Goal: Task Accomplishment & Management: Use online tool/utility

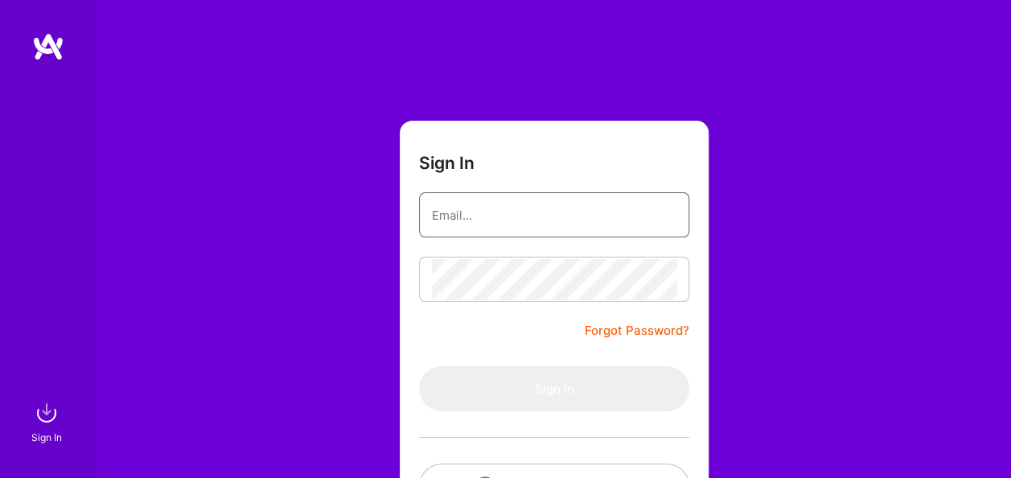
type input "[EMAIL_ADDRESS][DOMAIN_NAME]"
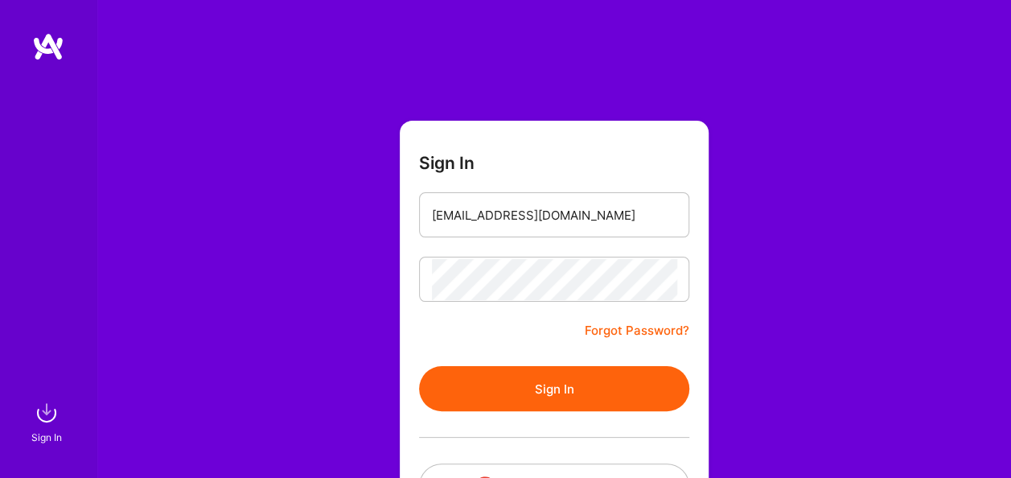
click at [498, 322] on form "Sign In [EMAIL_ADDRESS][DOMAIN_NAME] Forgot Password? Sign In Continue with Goo…" at bounding box center [554, 357] width 309 height 472
click at [513, 393] on button "Sign In" at bounding box center [554, 388] width 270 height 45
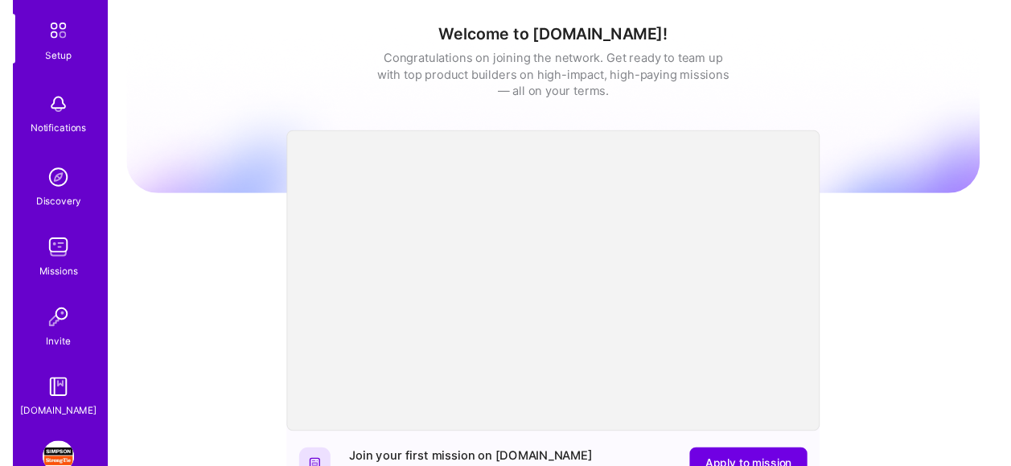
scroll to position [169, 0]
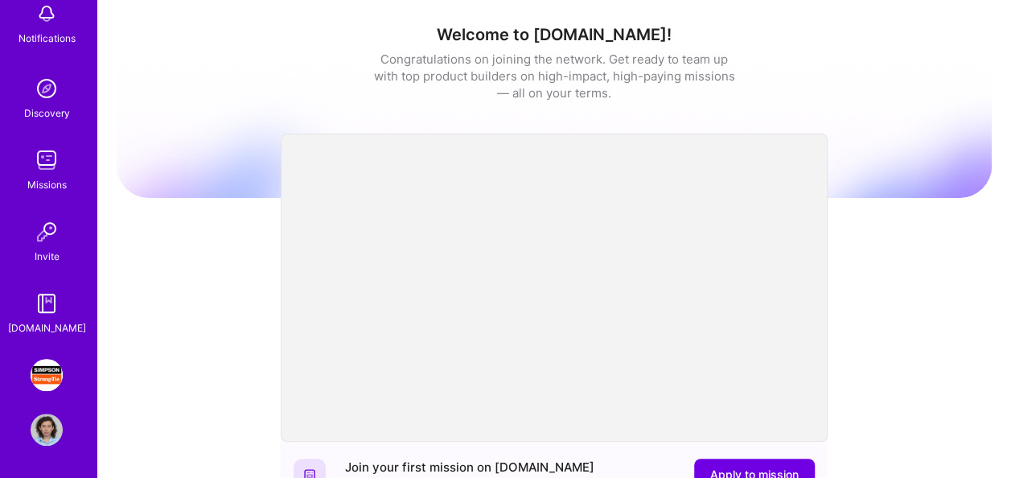
click at [48, 383] on img at bounding box center [47, 375] width 32 height 32
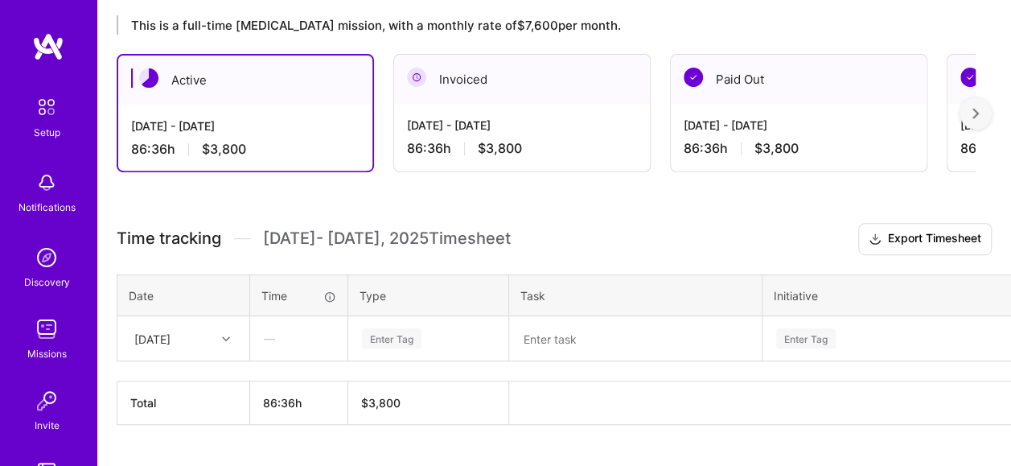
scroll to position [315, 0]
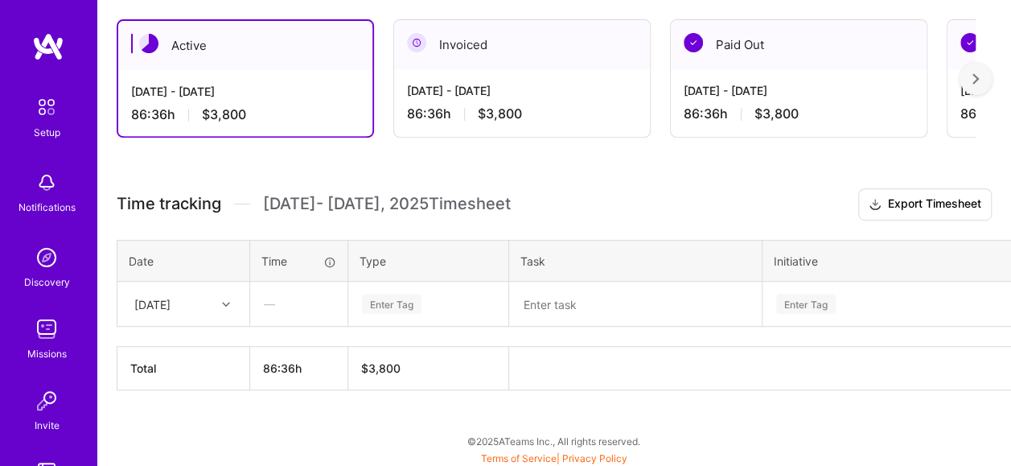
click at [217, 304] on div at bounding box center [228, 304] width 25 height 21
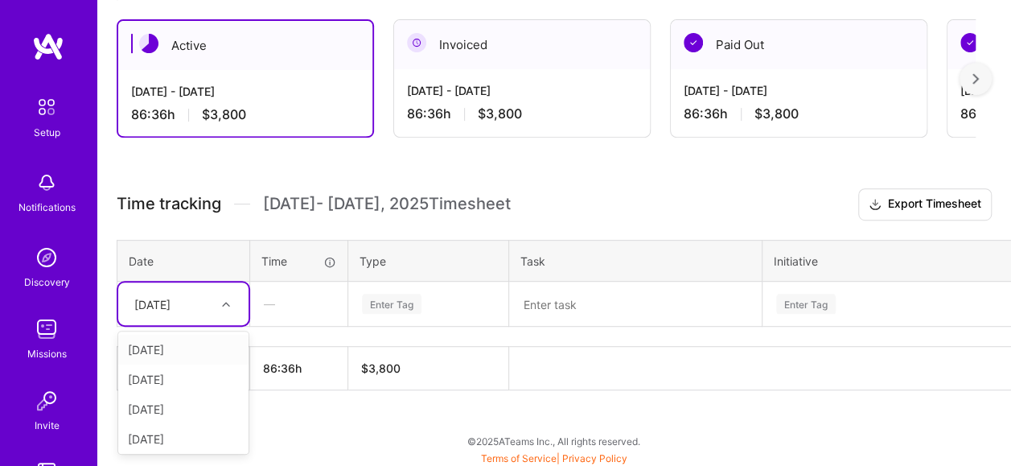
click at [189, 350] on div "[DATE]" at bounding box center [183, 350] width 130 height 30
click at [443, 301] on div "Enter Tag" at bounding box center [429, 304] width 136 height 20
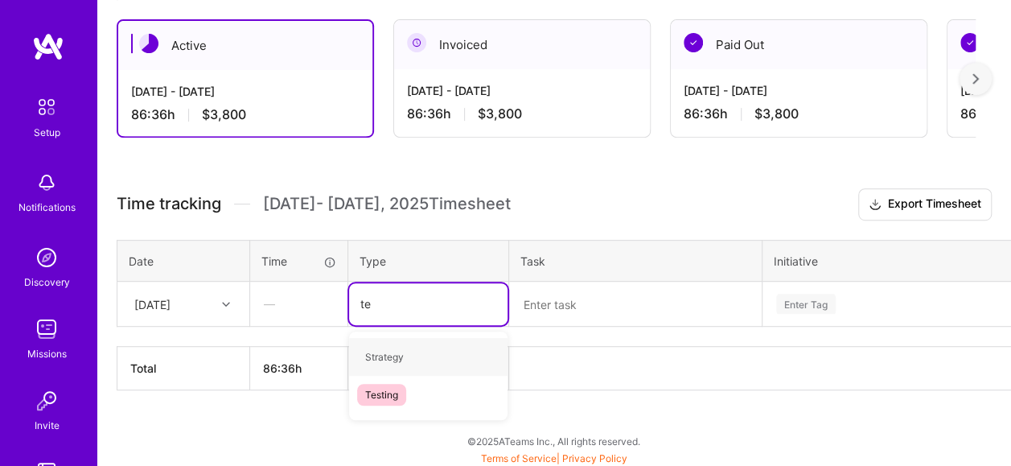
type input "tes"
click at [421, 353] on div "Testing" at bounding box center [428, 357] width 159 height 38
click at [563, 299] on textarea at bounding box center [635, 304] width 249 height 42
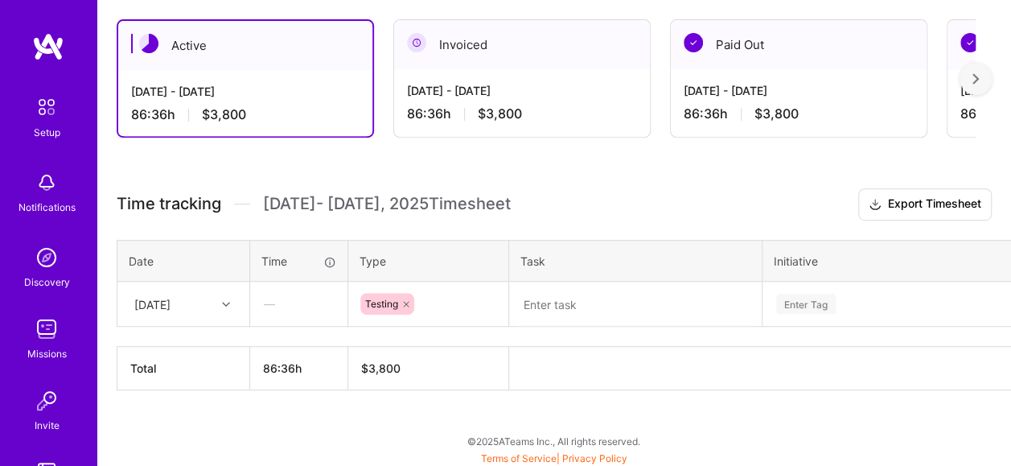
click at [560, 303] on textarea at bounding box center [635, 304] width 249 height 43
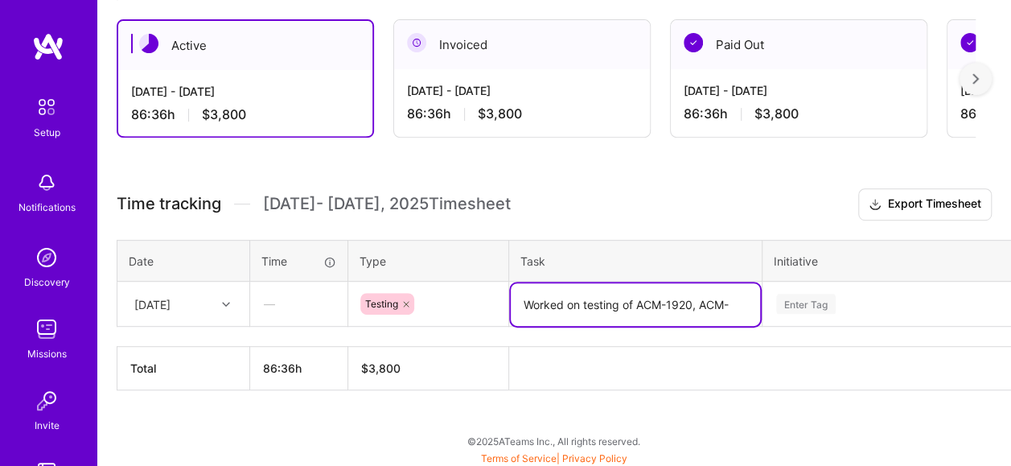
click at [583, 301] on textarea "Worked on testing of ACM-1920, ACM-" at bounding box center [635, 304] width 249 height 43
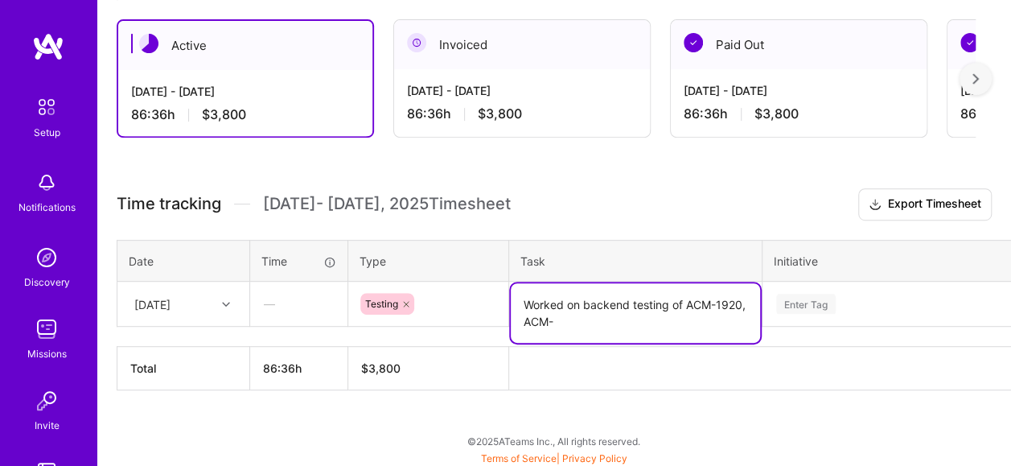
click at [591, 325] on textarea "Worked on backend testing of ACM-1920, ACM-" at bounding box center [635, 313] width 249 height 60
type textarea "Worked on backend testing of ACM-1920, ACM-1816"
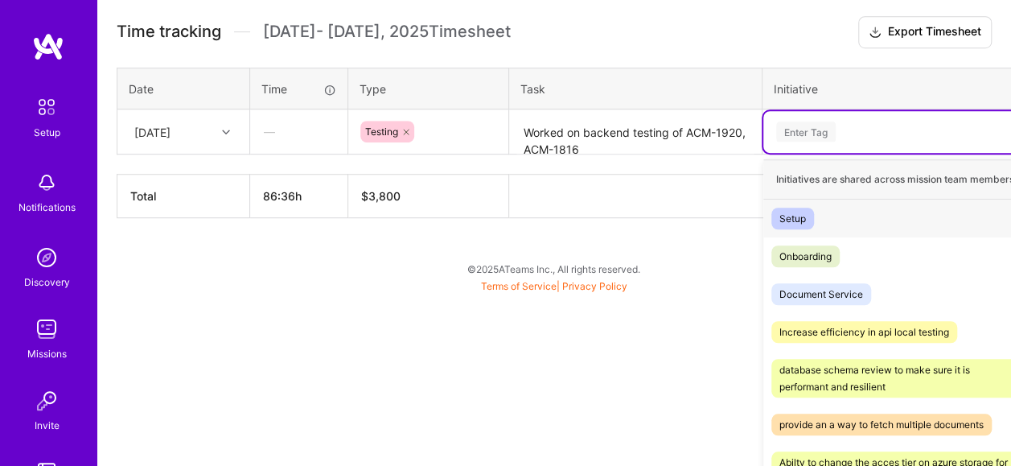
click at [837, 153] on div "option Setup focused, 1 of 38. 38 results available. Use Up and Down to choose …" at bounding box center [911, 132] width 295 height 42
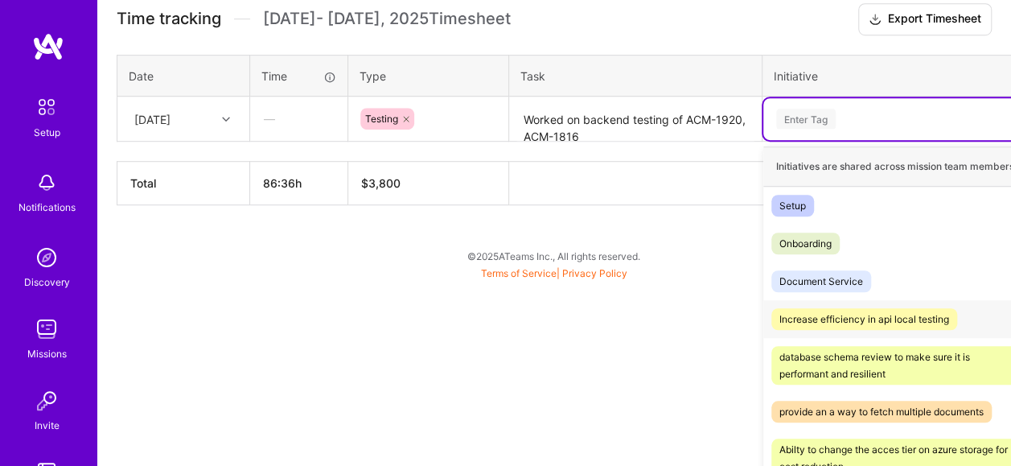
scroll to position [502, 0]
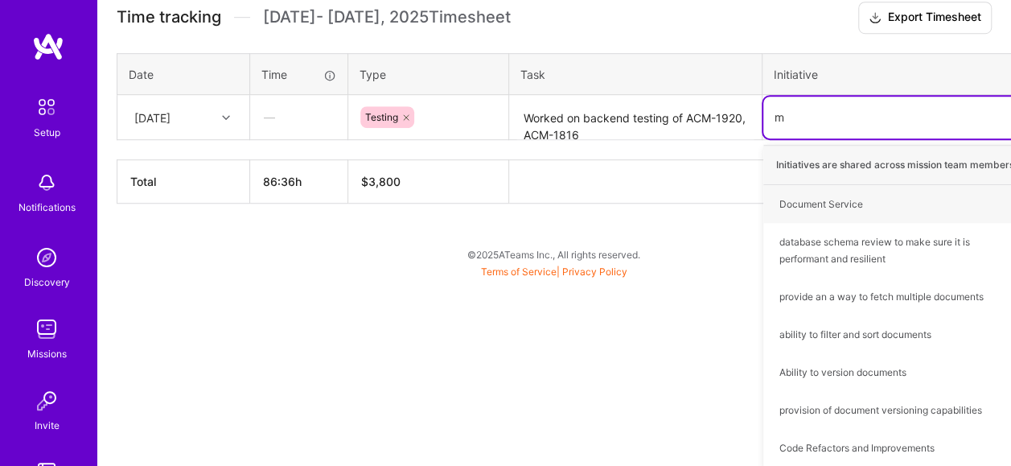
type input "ma"
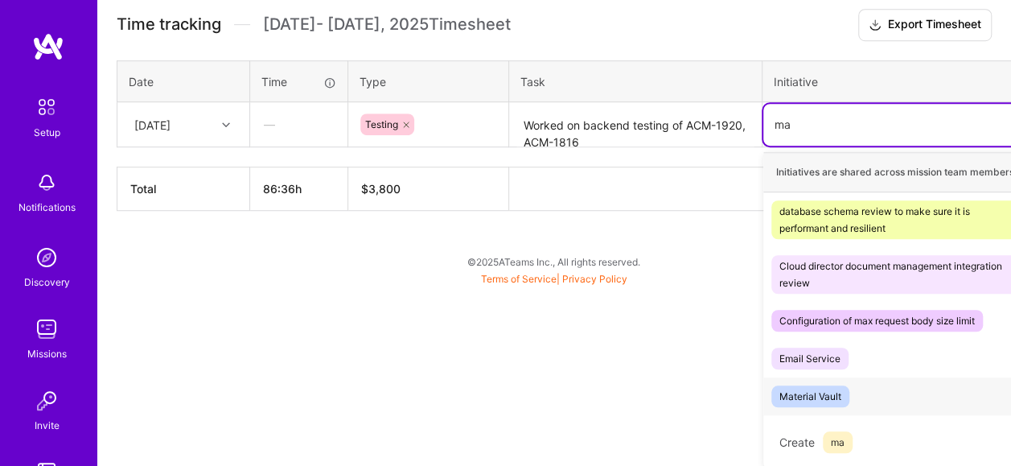
click at [852, 389] on div "Material Vault Hide" at bounding box center [911, 396] width 295 height 38
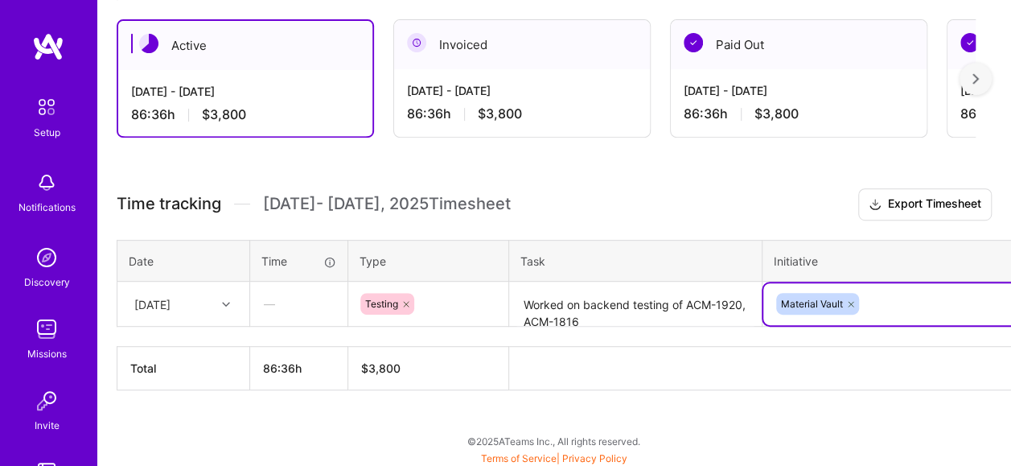
scroll to position [315, 102]
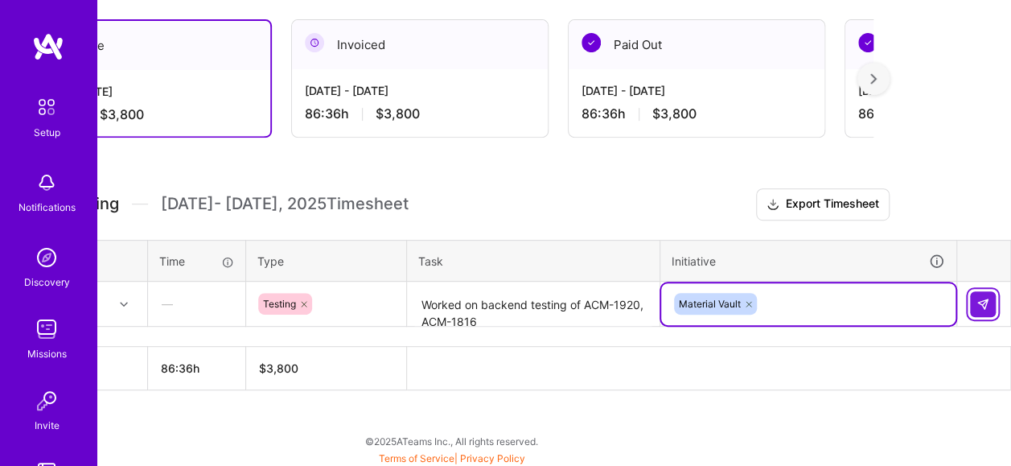
click at [988, 298] on img at bounding box center [983, 304] width 13 height 13
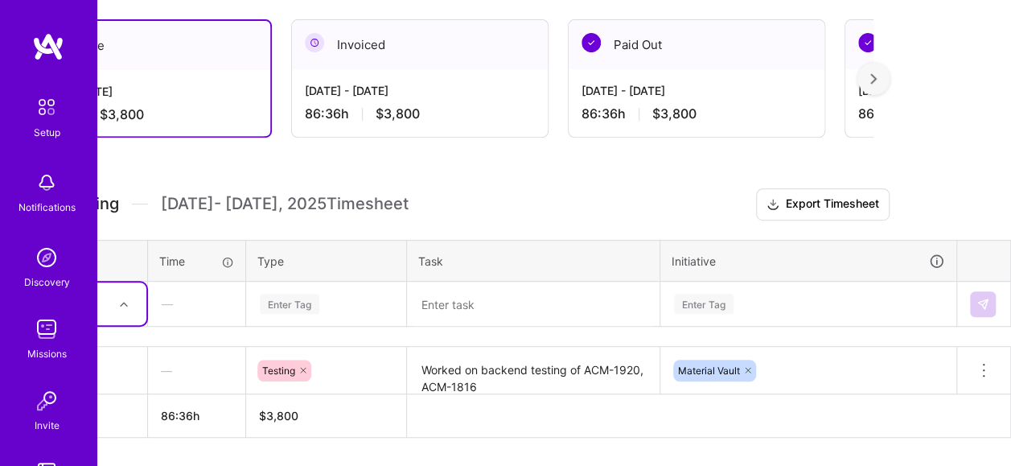
scroll to position [315, 28]
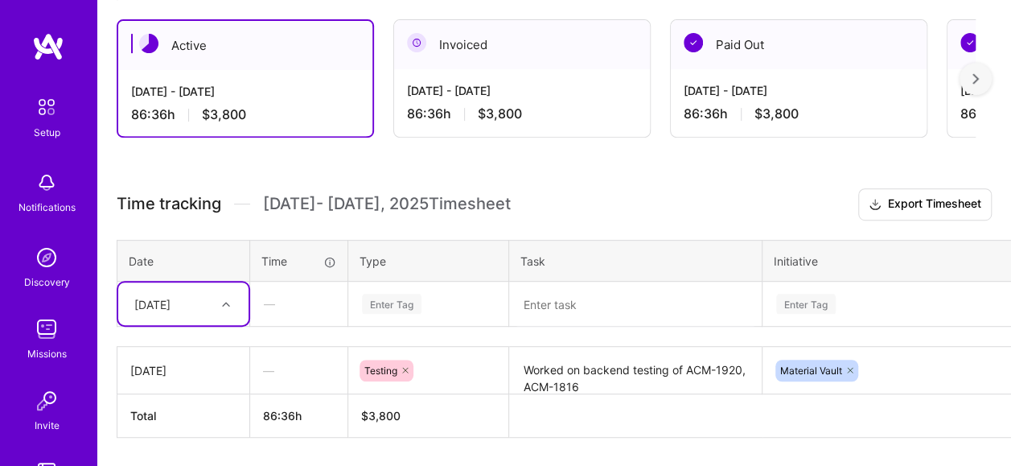
click at [217, 303] on div "option [DATE], selected. Select is focused ,type to refine list, press Down to …" at bounding box center [183, 303] width 130 height 43
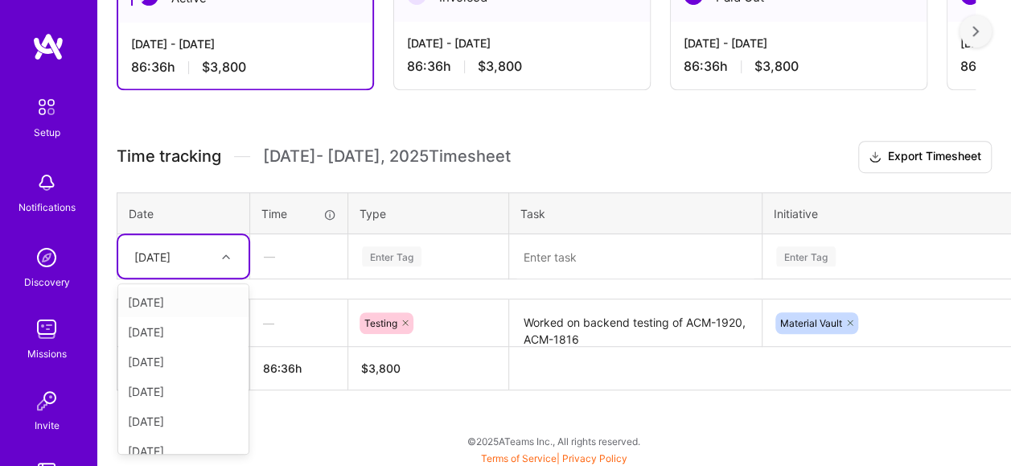
click at [186, 303] on div "[DATE]" at bounding box center [183, 302] width 130 height 30
click at [432, 259] on div "Enter Tag" at bounding box center [429, 256] width 136 height 20
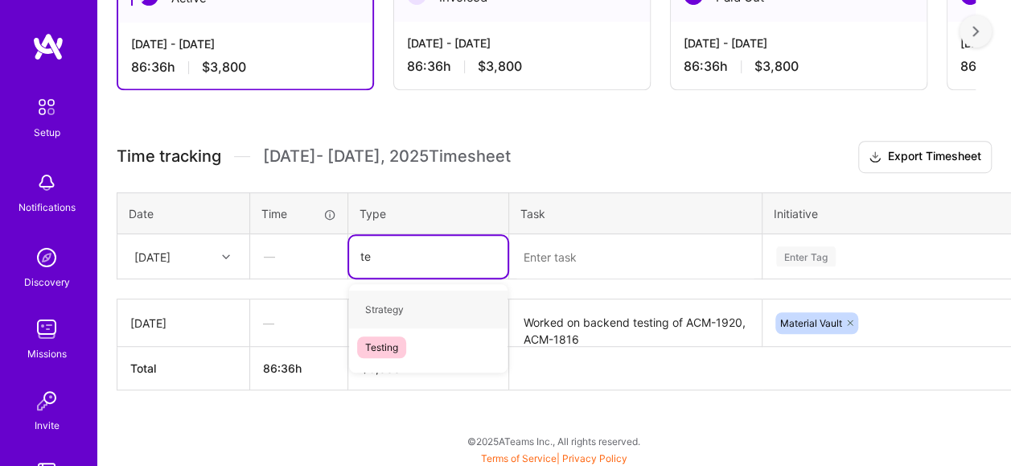
type input "tes"
click at [439, 307] on div "Testing" at bounding box center [428, 309] width 159 height 38
click at [587, 268] on textarea at bounding box center [635, 257] width 249 height 43
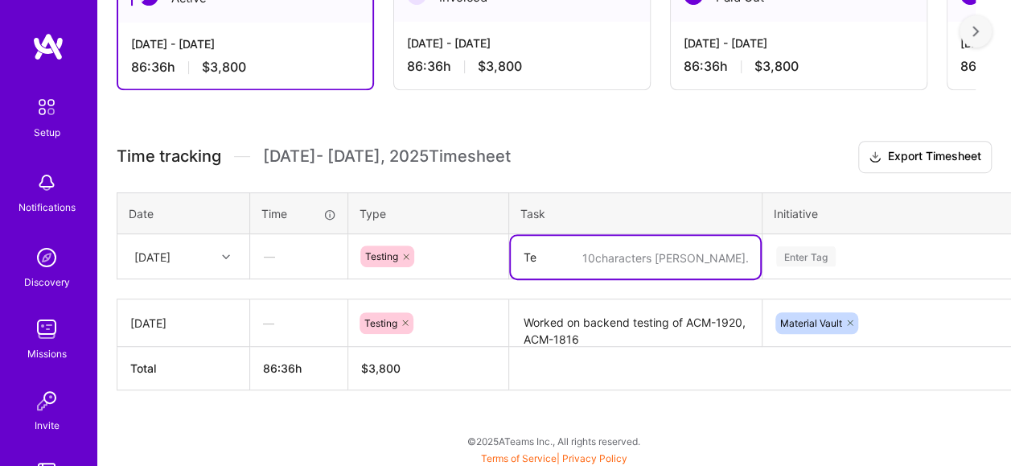
type textarea "T"
type textarea "Work on testing of PMC-32"
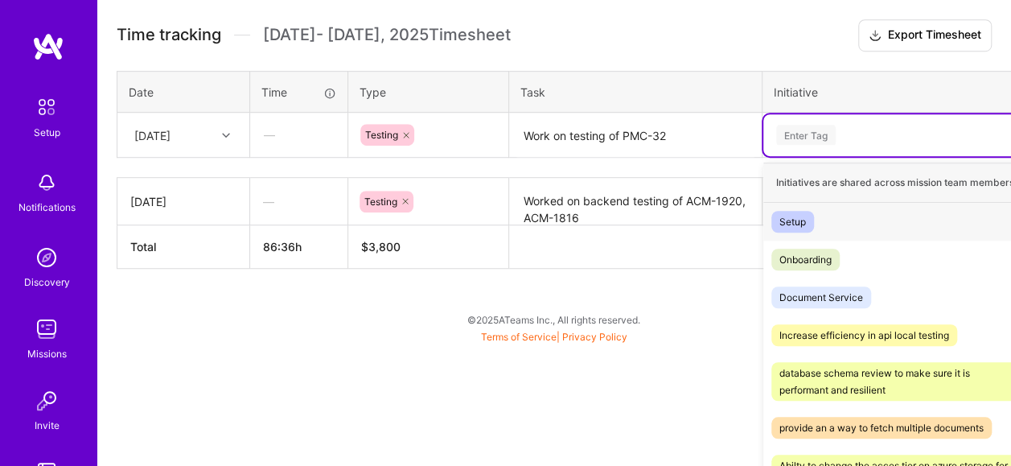
click at [843, 156] on div "option Material Vault, selected. option Setup focused, 1 of 38. 38 results avai…" at bounding box center [911, 135] width 295 height 42
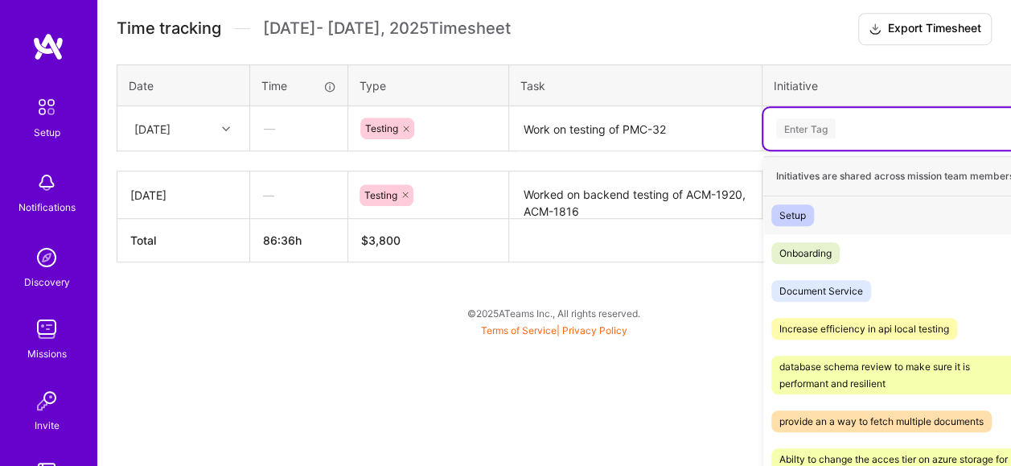
scroll to position [502, 0]
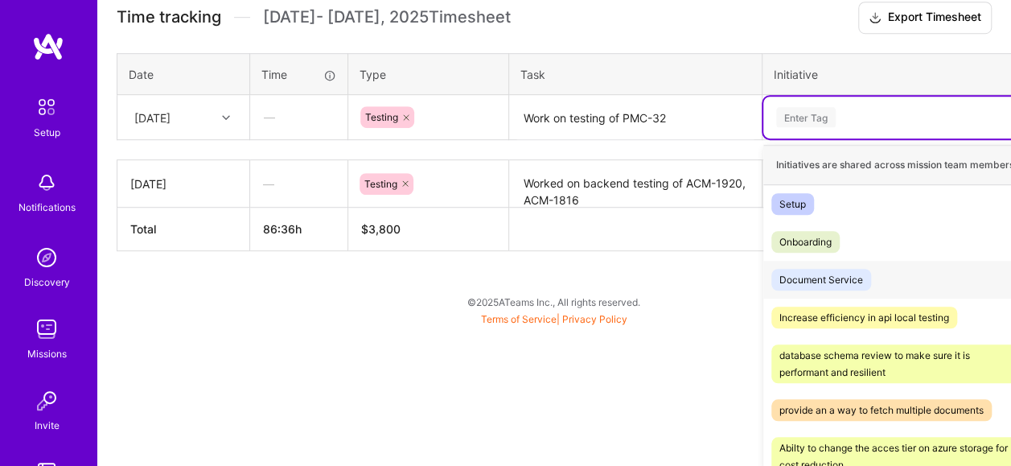
click at [851, 278] on div "Document Service" at bounding box center [822, 279] width 84 height 17
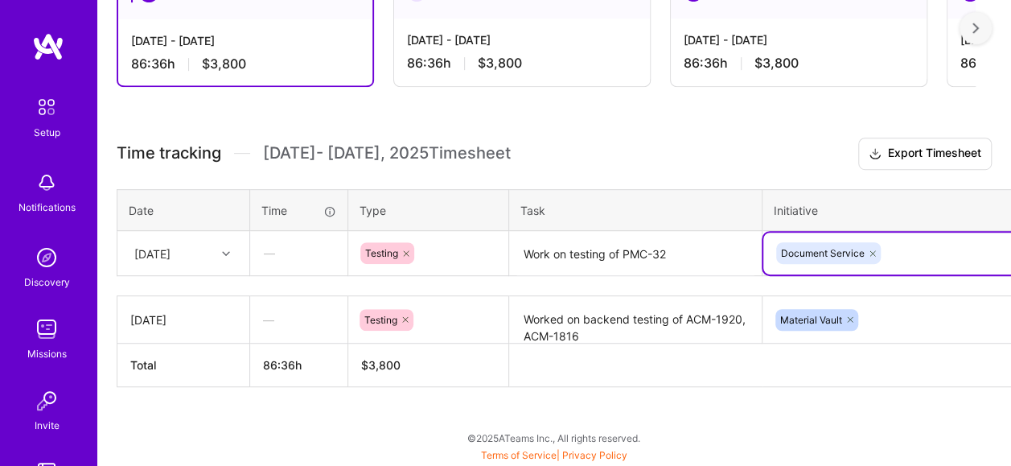
scroll to position [363, 0]
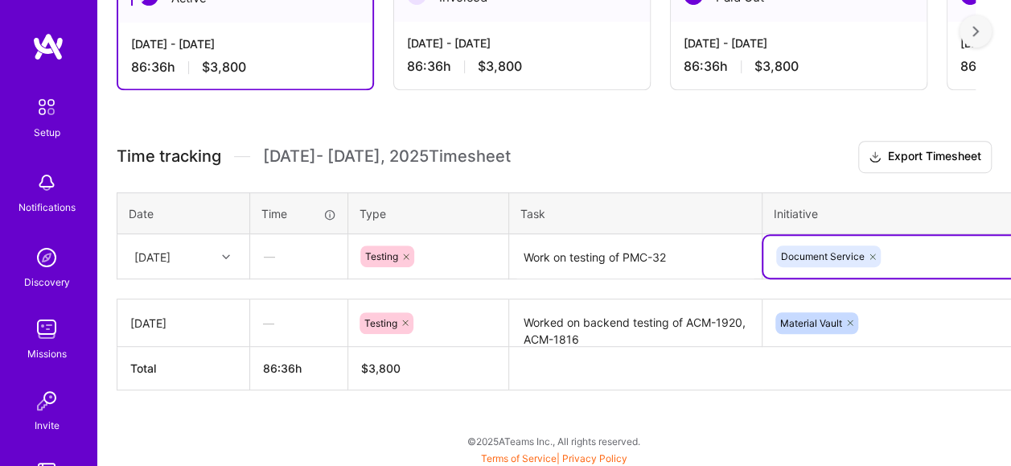
click at [873, 254] on icon at bounding box center [873, 256] width 5 height 5
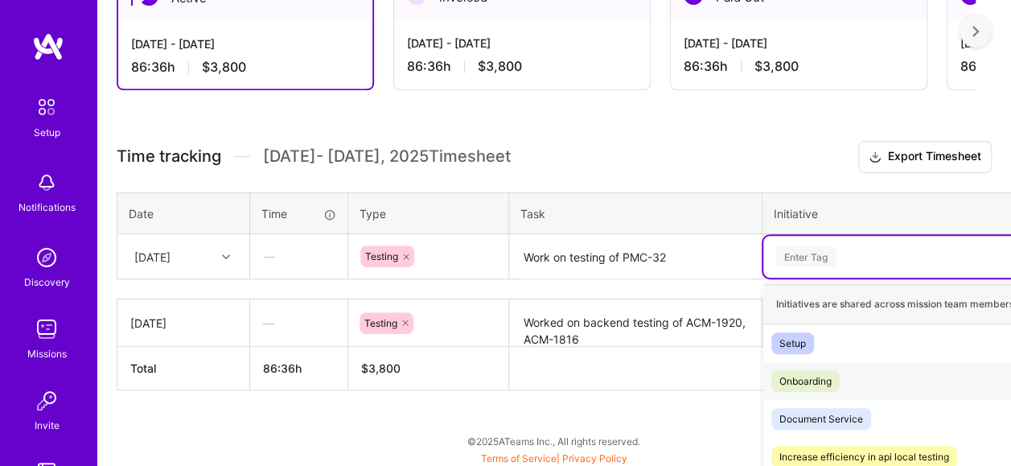
scroll to position [502, 0]
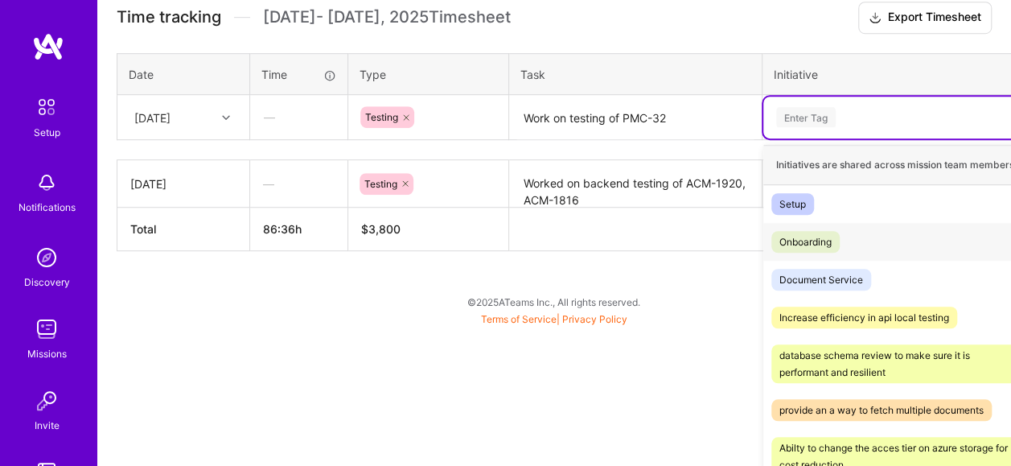
click at [862, 138] on div "option Document Service, deselected. option Onboarding focused, 2 of 38. 38 res…" at bounding box center [911, 118] width 295 height 42
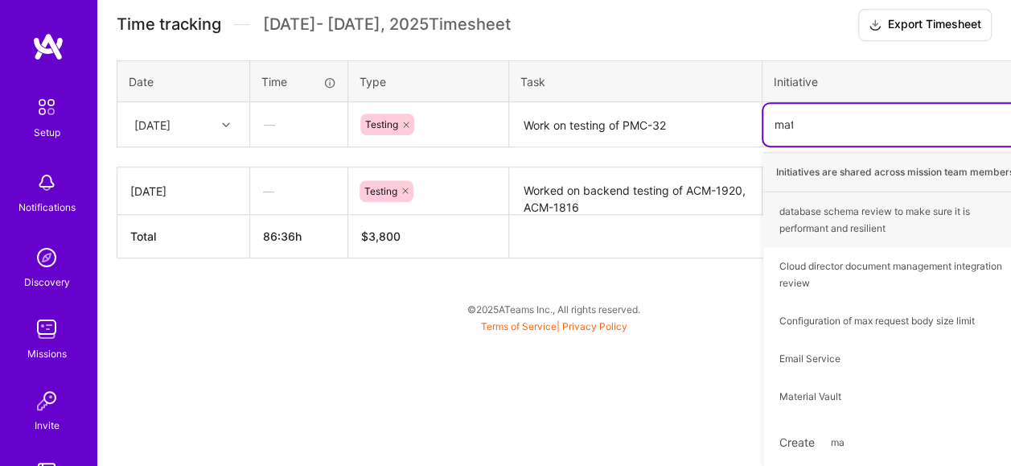
scroll to position [363, 0]
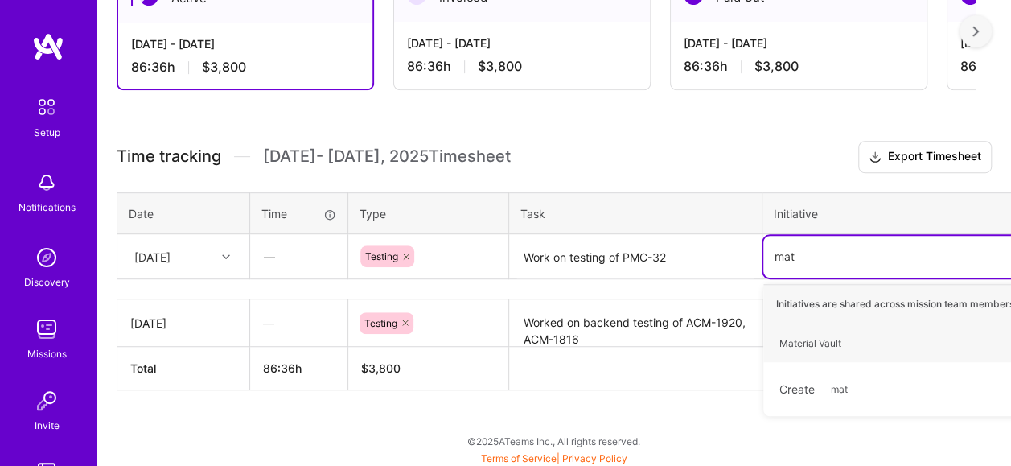
type input "mate"
click at [880, 335] on div "Material Vault Hide" at bounding box center [911, 343] width 295 height 38
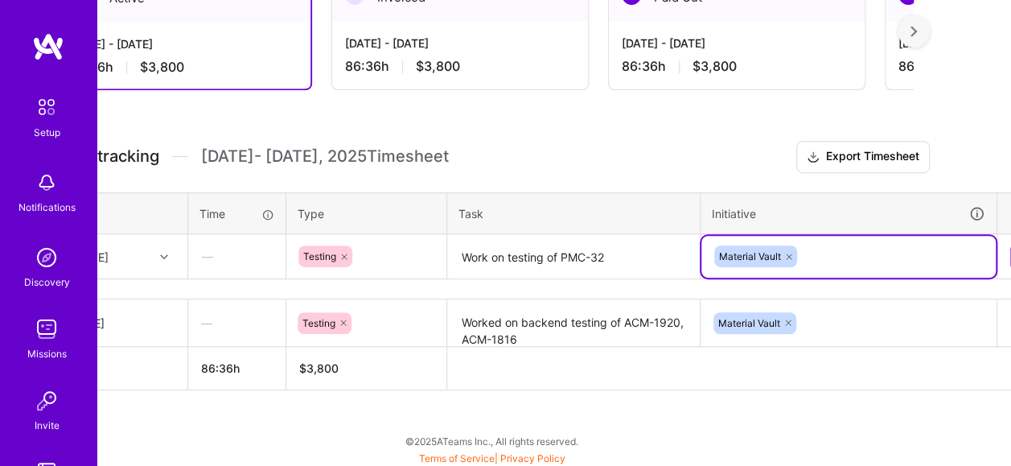
scroll to position [363, 102]
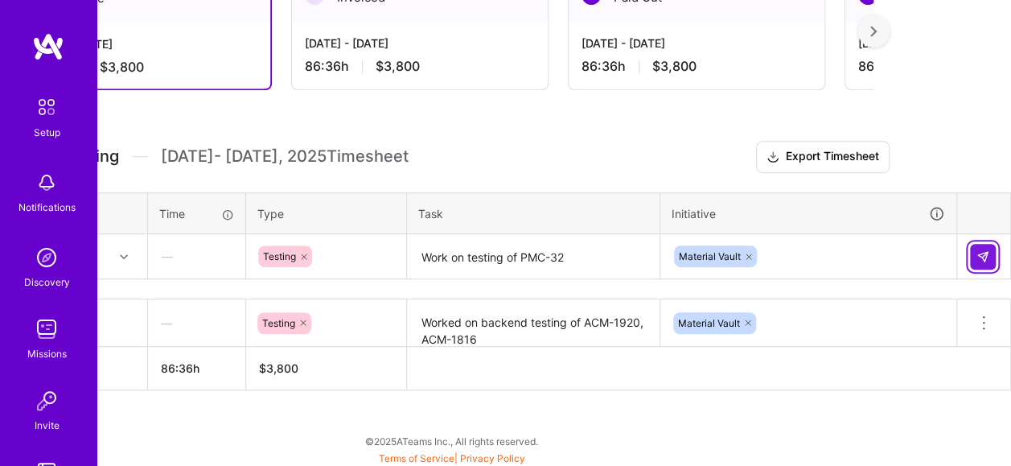
click at [985, 256] on img at bounding box center [983, 256] width 13 height 13
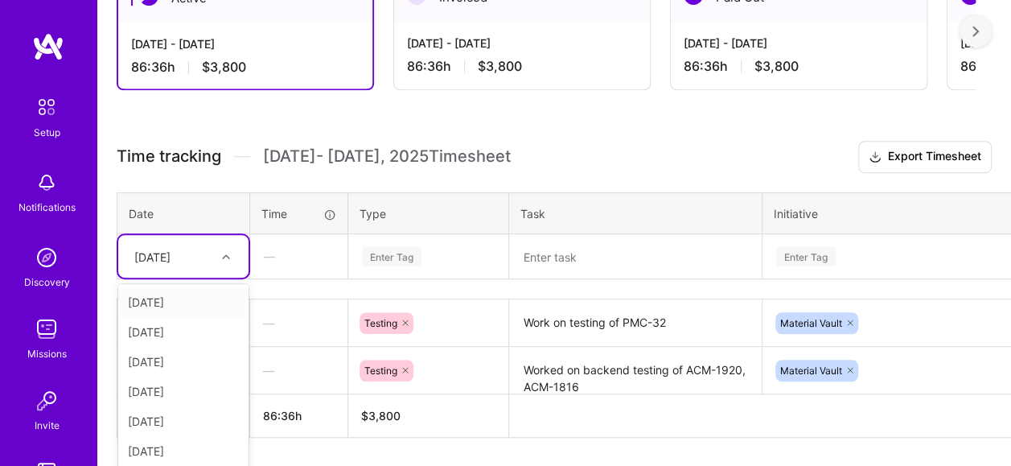
scroll to position [410, 0]
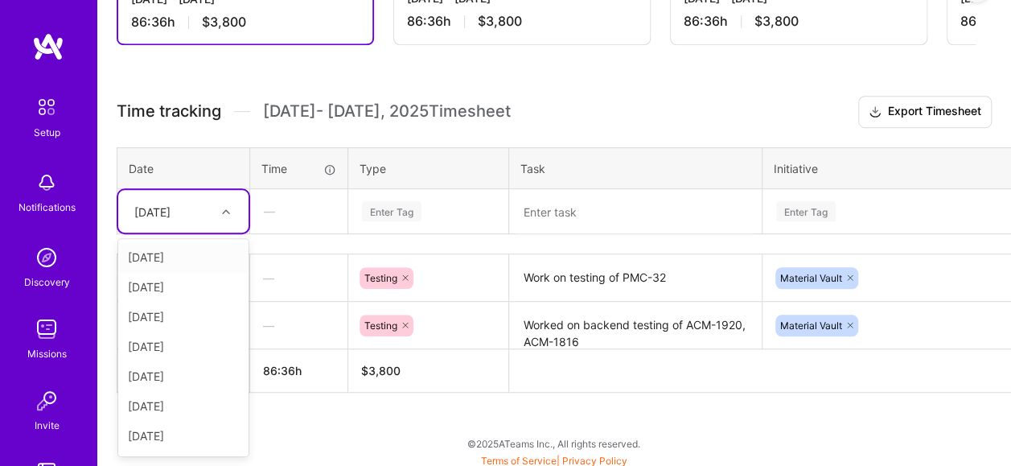
click at [215, 233] on div "option [DATE], selected. option [DATE] focused, 1 of 9. 8 results available. Us…" at bounding box center [183, 211] width 130 height 43
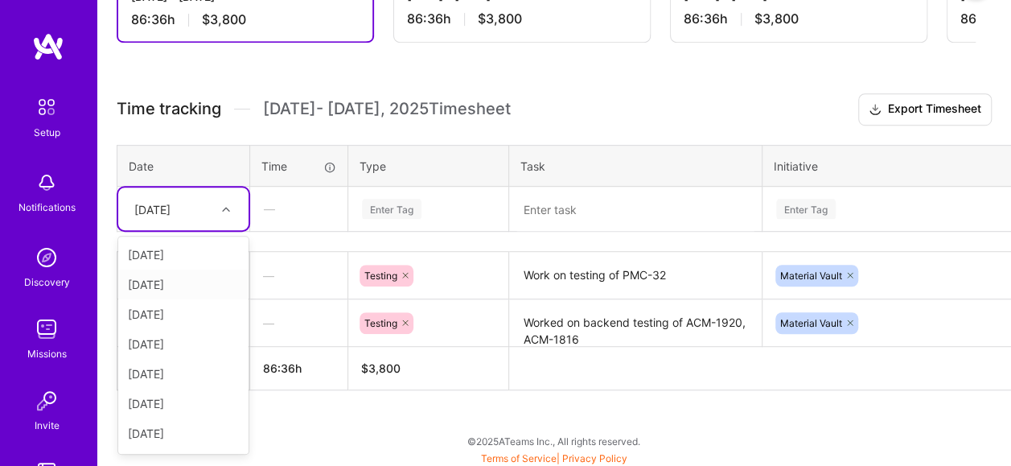
click at [179, 283] on div "[DATE]" at bounding box center [183, 285] width 130 height 30
click at [400, 214] on div "Enter Tag" at bounding box center [392, 208] width 60 height 25
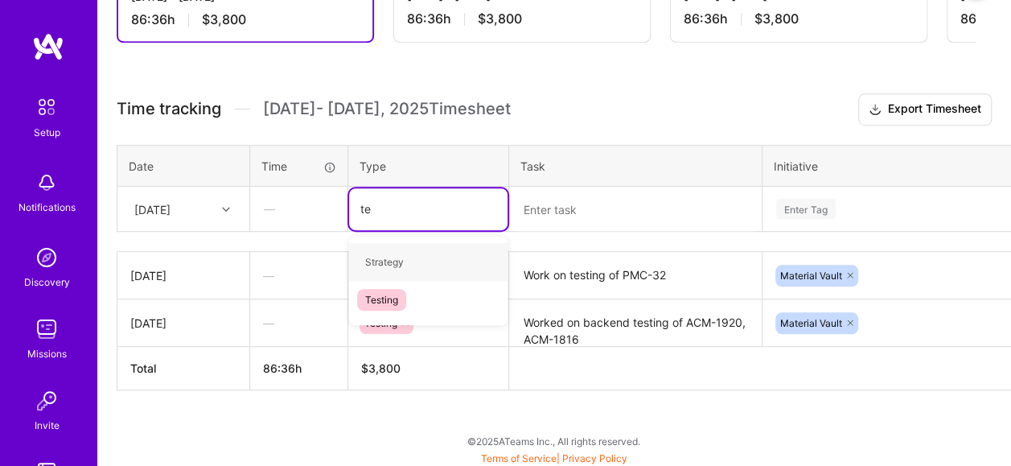
type input "tes"
click at [418, 258] on div "Testing" at bounding box center [428, 262] width 159 height 38
click at [596, 212] on textarea at bounding box center [635, 209] width 249 height 43
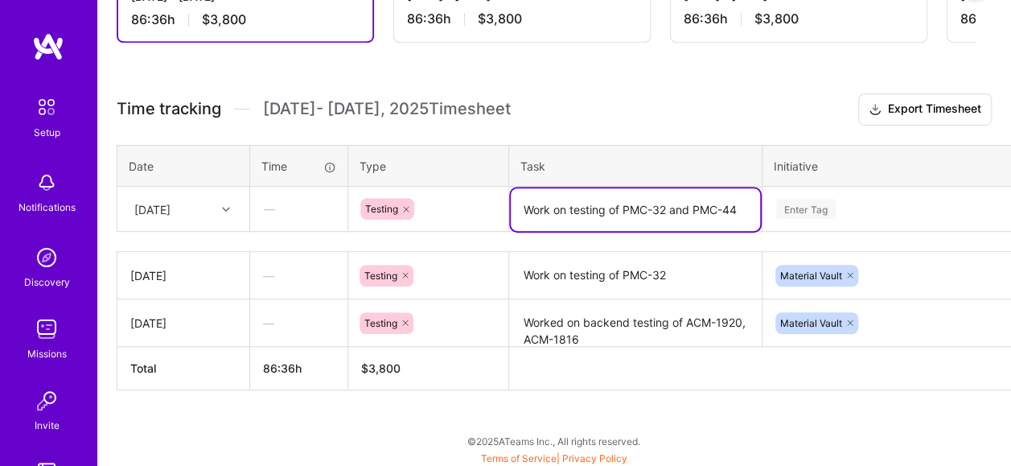
type textarea "Work on testing of PMC-32 and PMC-44"
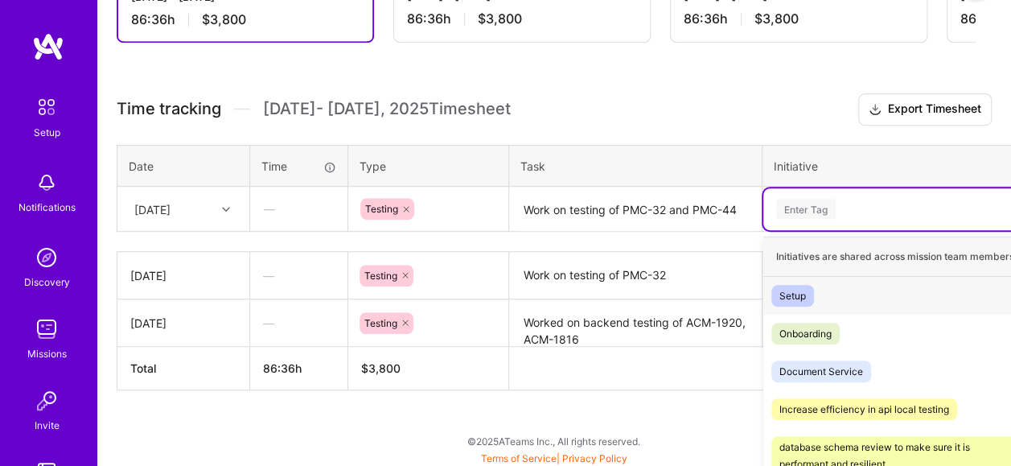
scroll to position [502, 0]
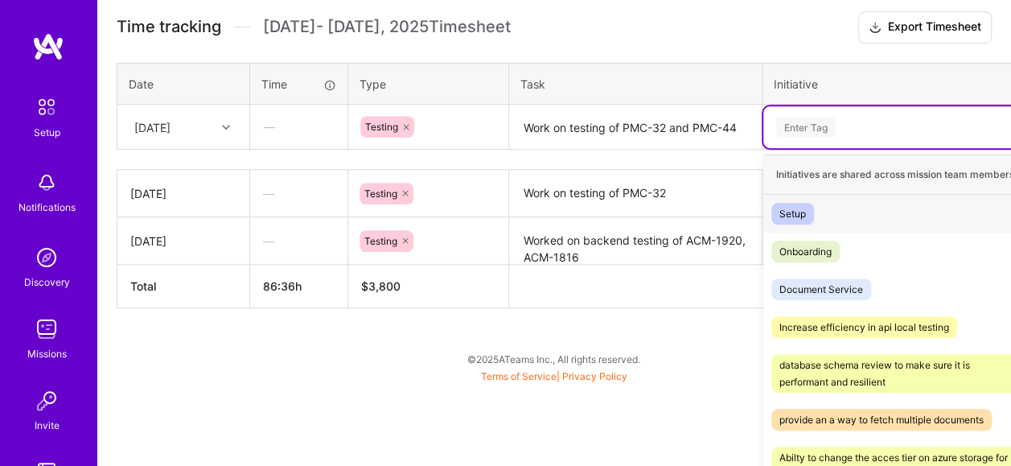
click at [848, 148] on div "option Material Vault, selected. option Setup focused, 1 of 38. 38 results avai…" at bounding box center [911, 127] width 295 height 42
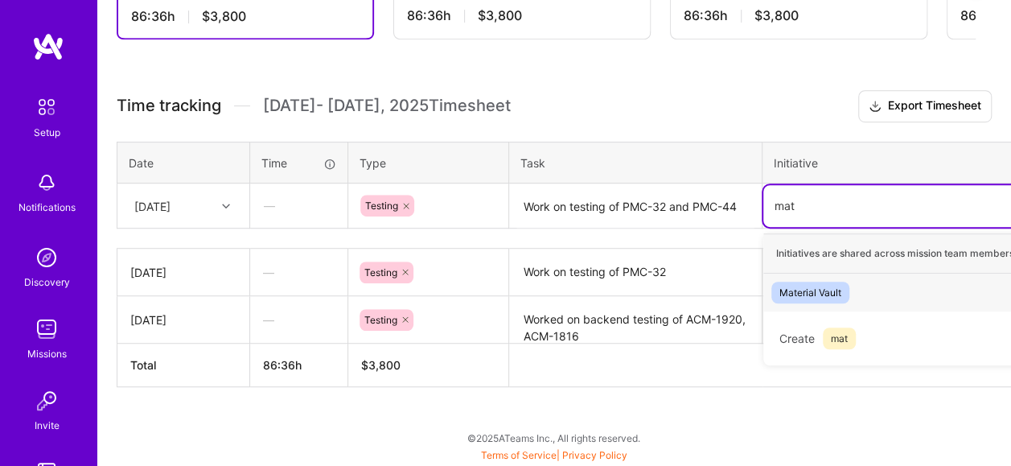
scroll to position [410, 0]
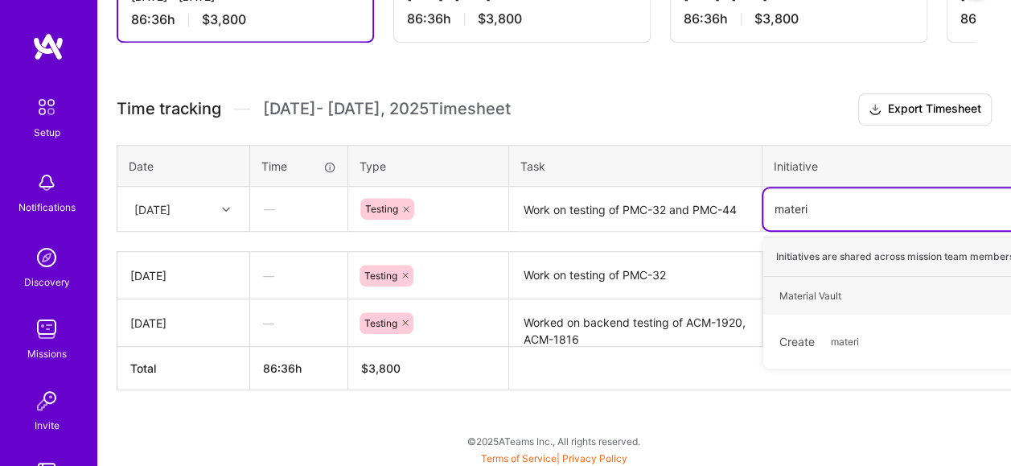
type input "materia"
click at [825, 285] on span "Material Vault" at bounding box center [811, 296] width 78 height 22
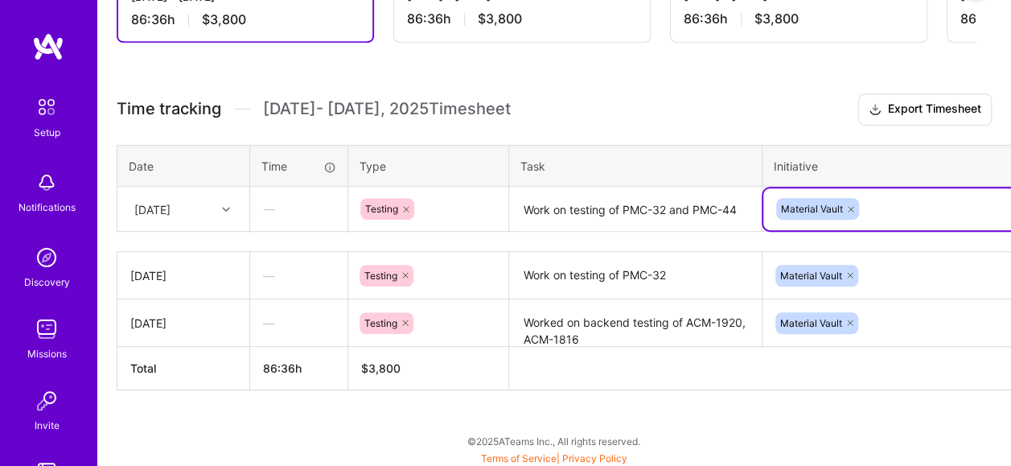
scroll to position [410, 102]
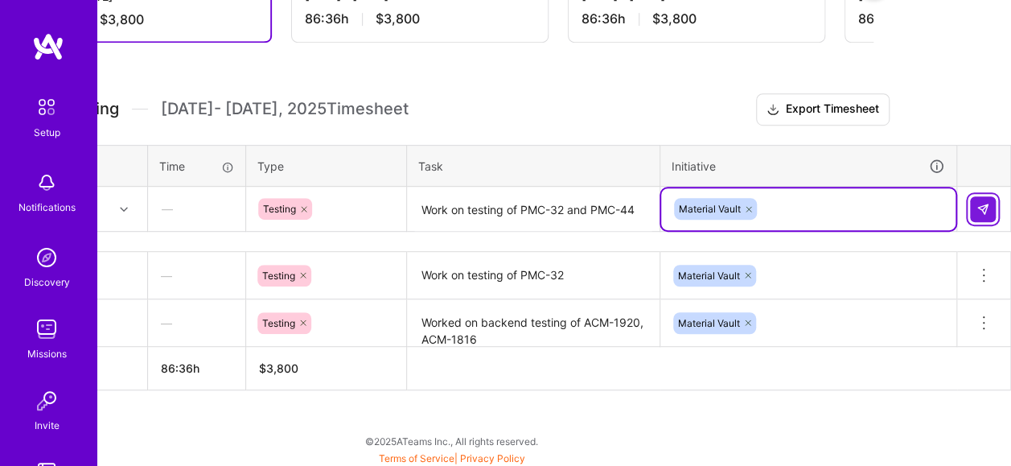
click at [987, 196] on button at bounding box center [983, 209] width 26 height 26
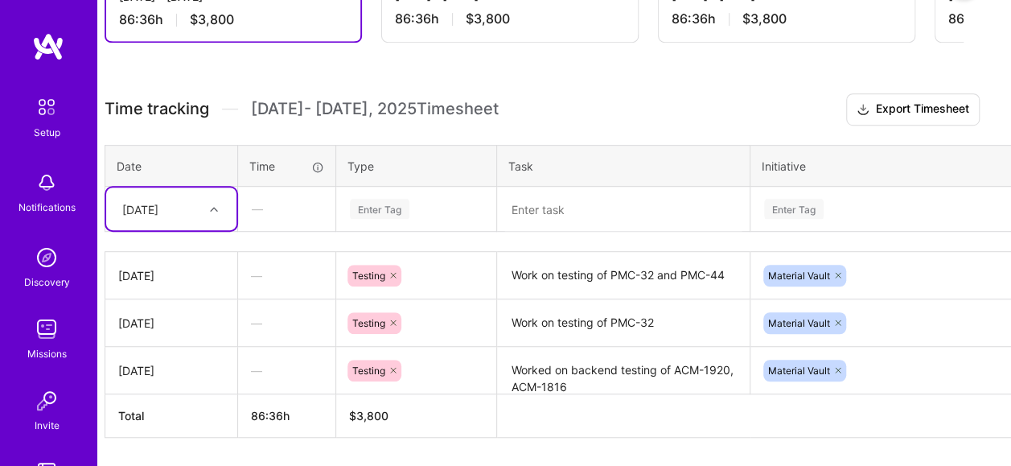
scroll to position [410, 0]
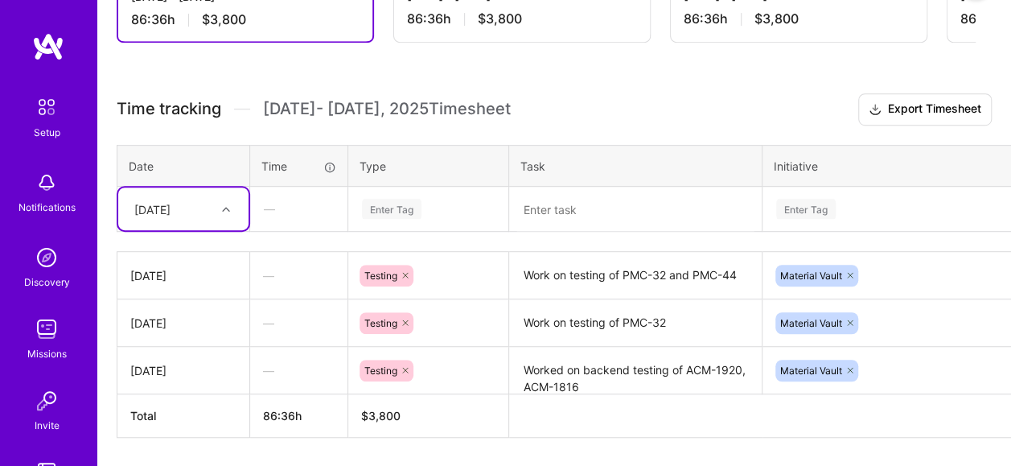
click at [227, 208] on icon at bounding box center [226, 209] width 8 height 8
click at [175, 374] on div "[DATE]" at bounding box center [183, 374] width 130 height 30
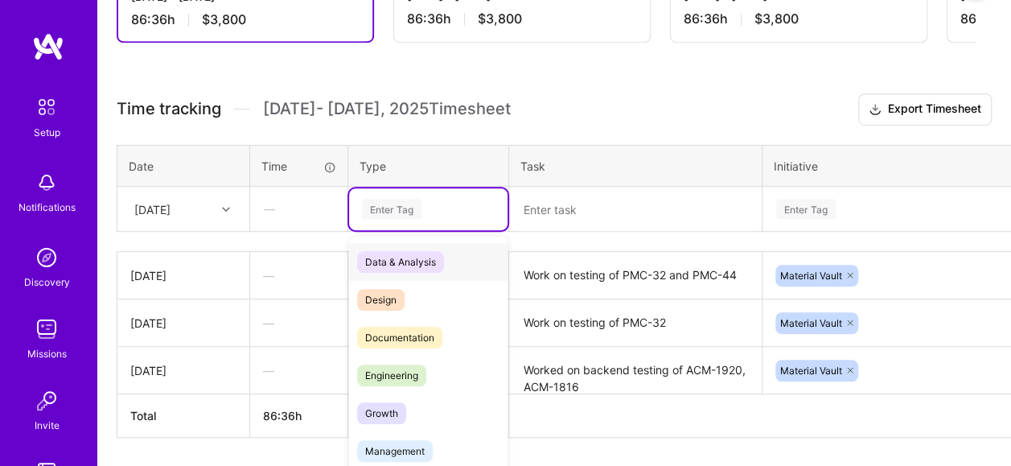
click at [417, 200] on div "Enter Tag" at bounding box center [392, 208] width 60 height 25
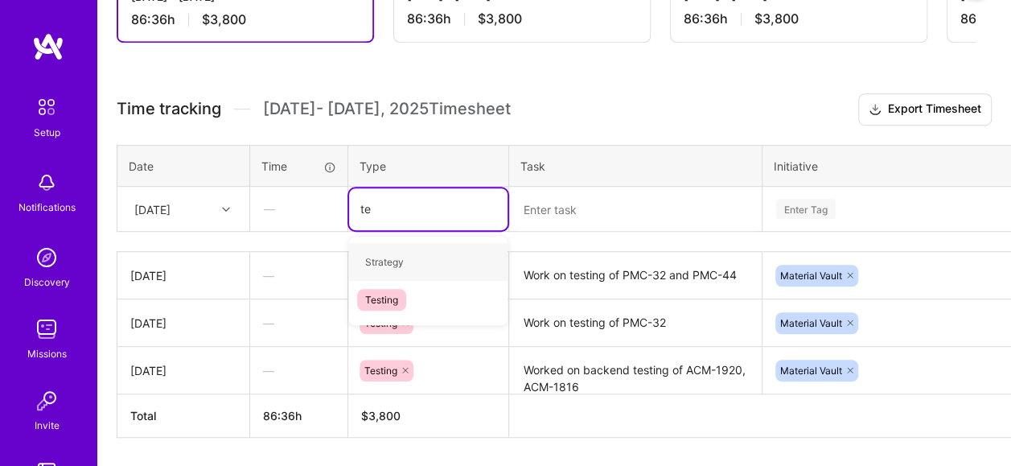
type input "tes"
click at [438, 256] on div "Testing" at bounding box center [428, 262] width 159 height 38
click at [576, 206] on textarea at bounding box center [635, 209] width 249 height 43
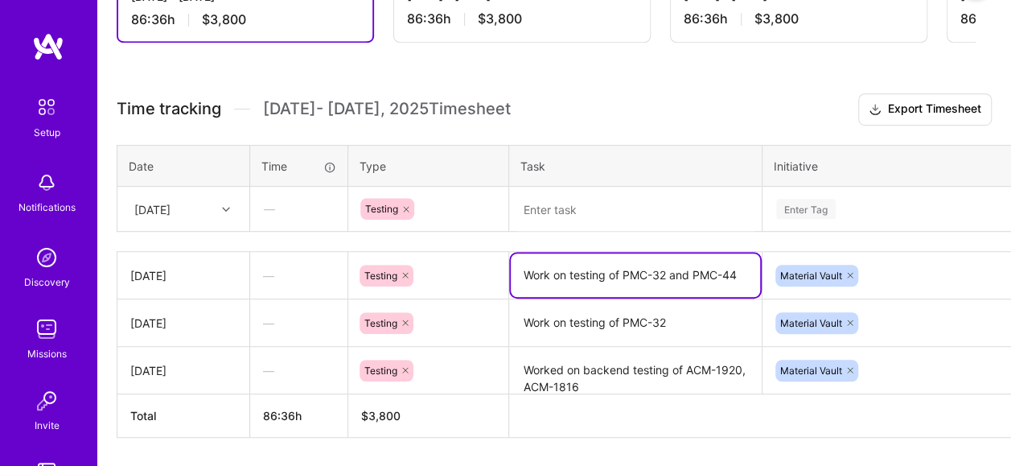
drag, startPoint x: 527, startPoint y: 271, endPoint x: 620, endPoint y: 275, distance: 92.6
click at [620, 275] on textarea "Work on testing of PMC-32 and PMC-44" at bounding box center [635, 274] width 249 height 43
click at [562, 204] on textarea at bounding box center [635, 209] width 249 height 43
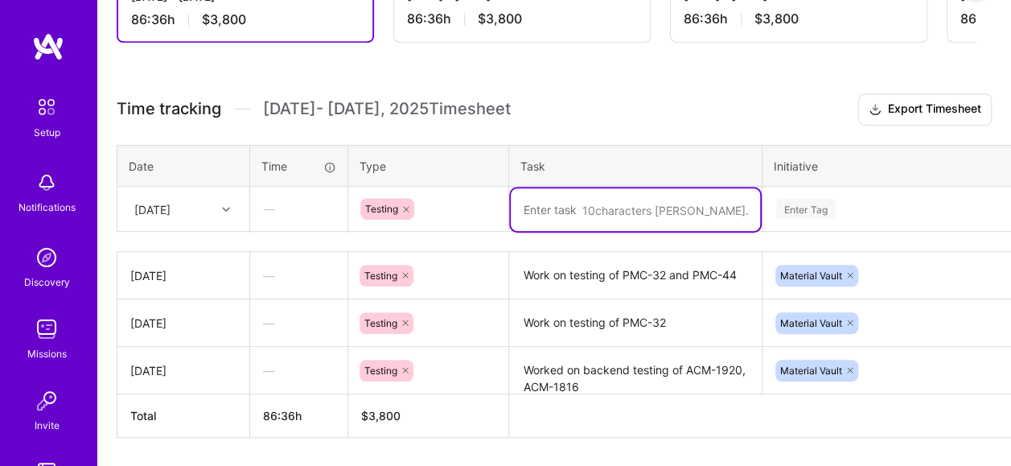
paste textarea "Work on testing of"
type textarea "Work on testing of PMC-44"
click at [859, 206] on div "Enter Tag" at bounding box center [911, 209] width 295 height 42
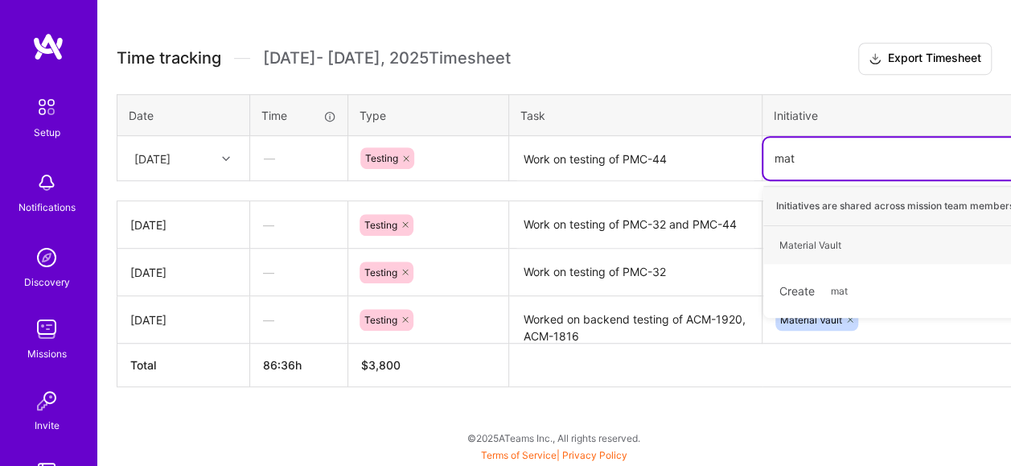
scroll to position [457, 0]
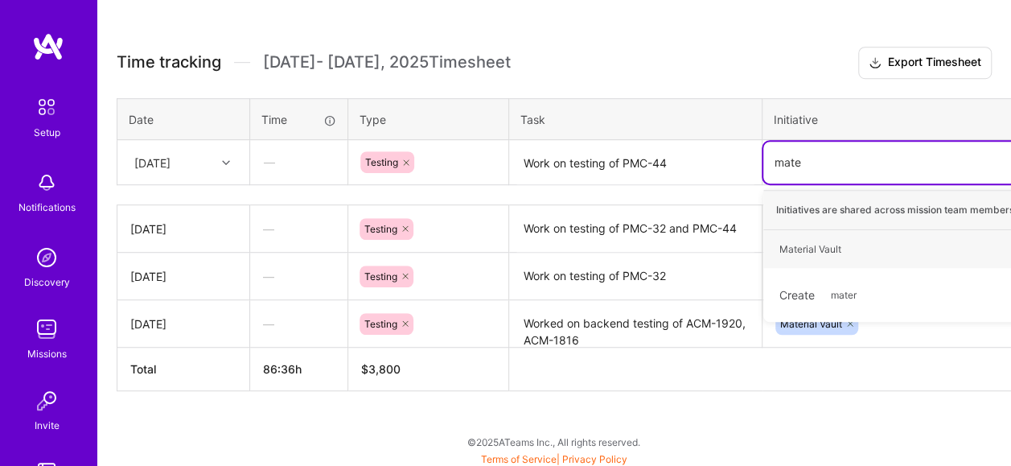
type input "mater"
click at [892, 244] on div "Material Vault Hide" at bounding box center [911, 249] width 295 height 38
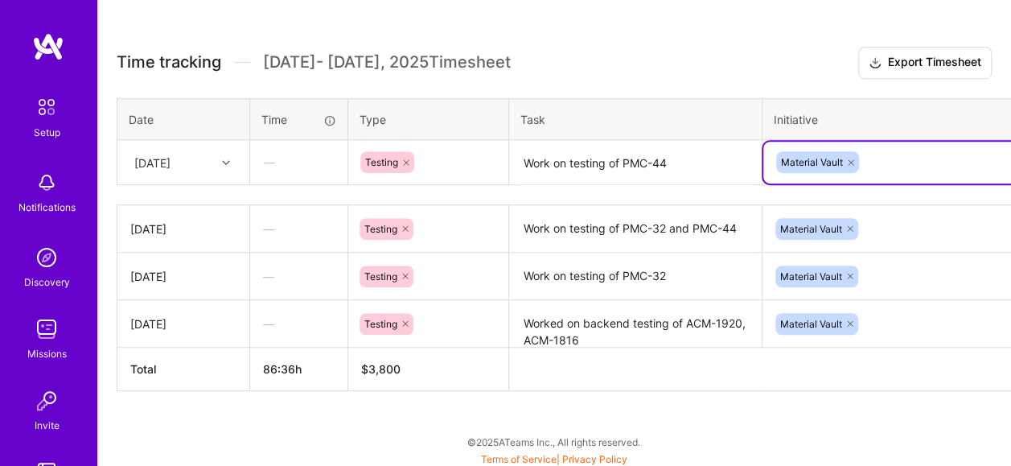
scroll to position [457, 102]
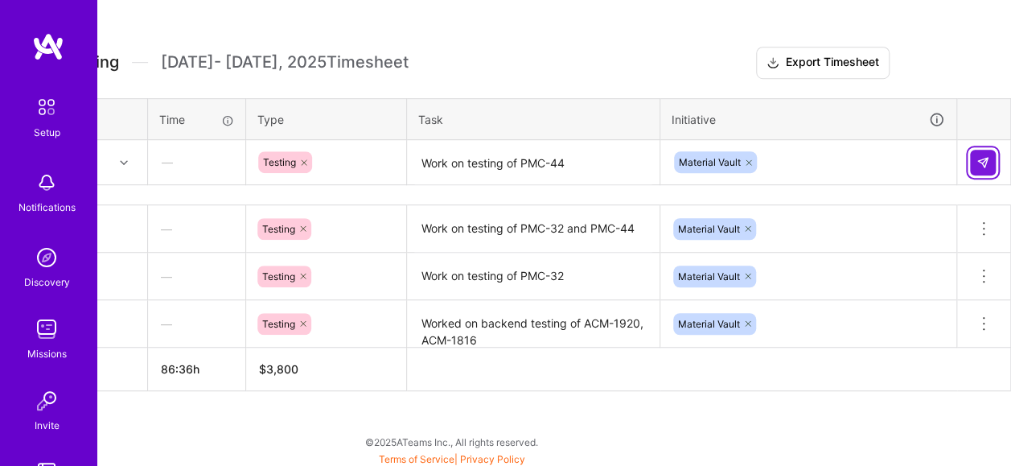
click at [980, 150] on button at bounding box center [983, 163] width 26 height 26
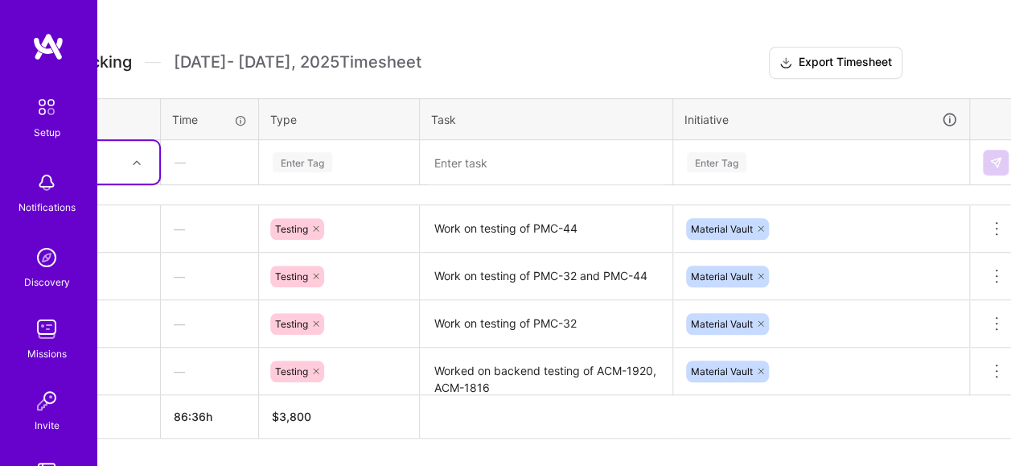
scroll to position [457, 0]
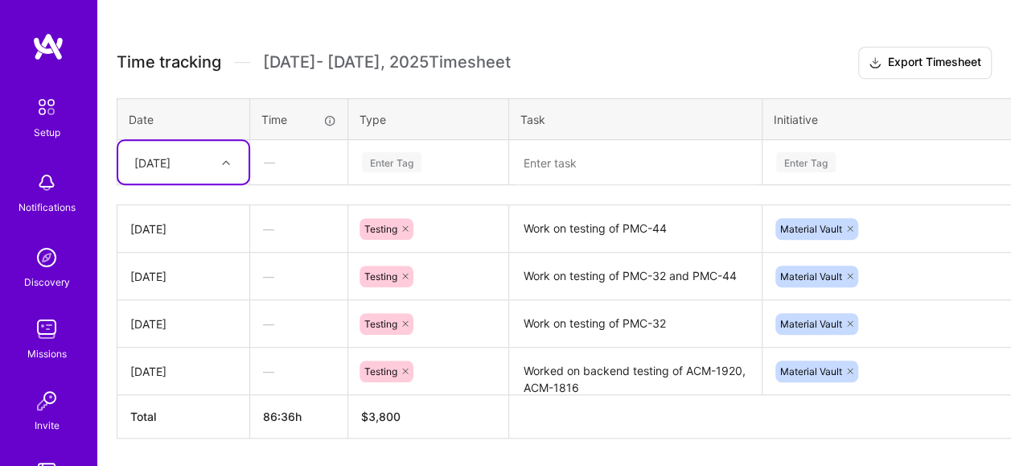
click at [232, 170] on div at bounding box center [228, 162] width 25 height 27
click at [103, 180] on div "This is a full-time [MEDICAL_DATA] mission, with a monthly rate of $7,600 per m…" at bounding box center [554, 169] width 914 height 698
click at [216, 159] on div at bounding box center [228, 162] width 25 height 21
drag, startPoint x: 190, startPoint y: 414, endPoint x: 193, endPoint y: 393, distance: 20.4
click at [189, 414] on div "[DATE]" at bounding box center [183, 417] width 130 height 30
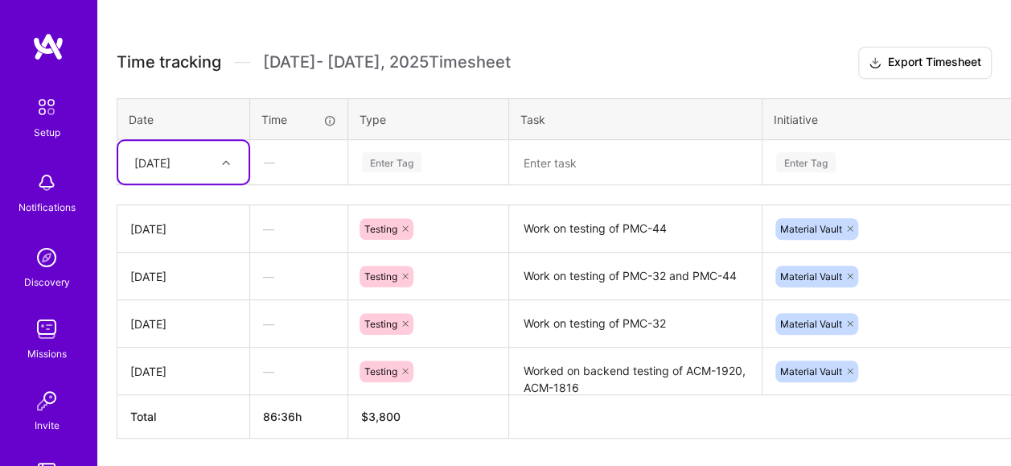
click at [387, 169] on div "Enter Tag" at bounding box center [428, 163] width 159 height 42
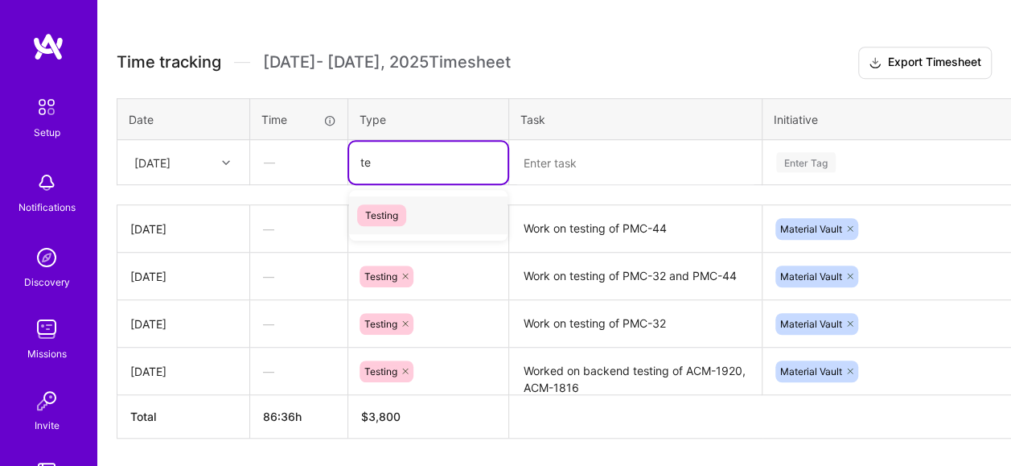
type input "tes"
click at [415, 209] on div "Testing" at bounding box center [428, 215] width 159 height 38
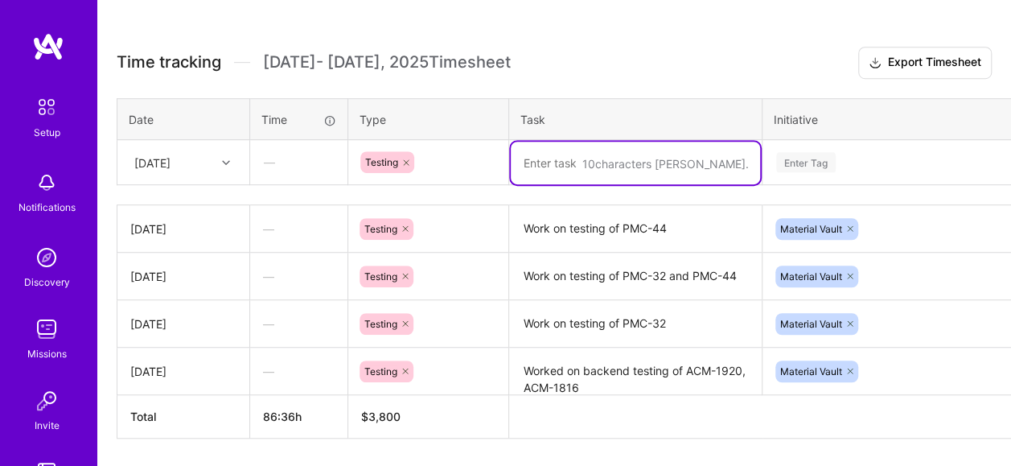
click at [589, 162] on textarea at bounding box center [635, 163] width 249 height 43
type textarea "P"
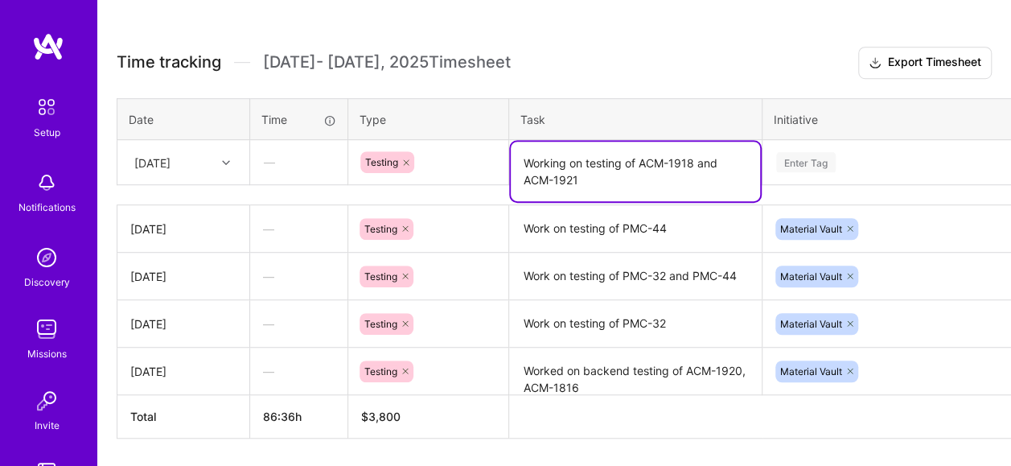
type textarea "Working on testing of ACM-1918 and ACM-1921"
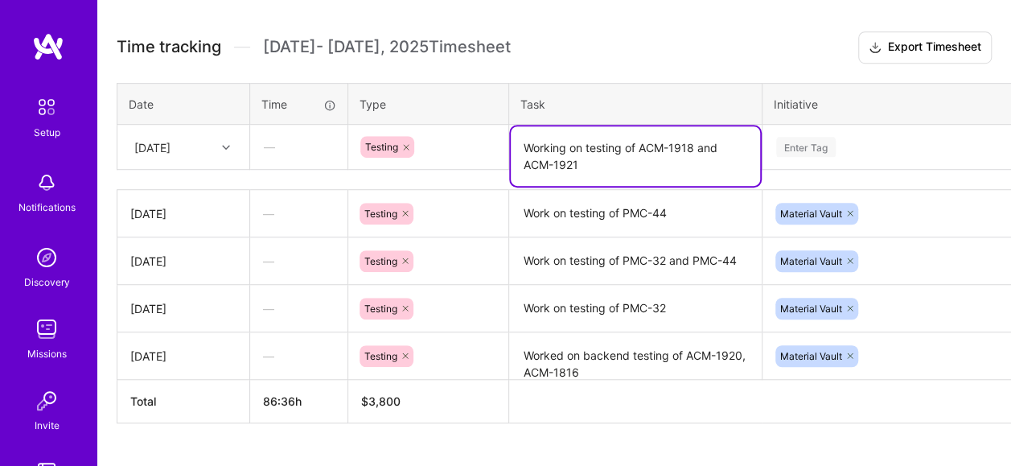
click at [847, 161] on div "Enter Tag" at bounding box center [911, 147] width 295 height 42
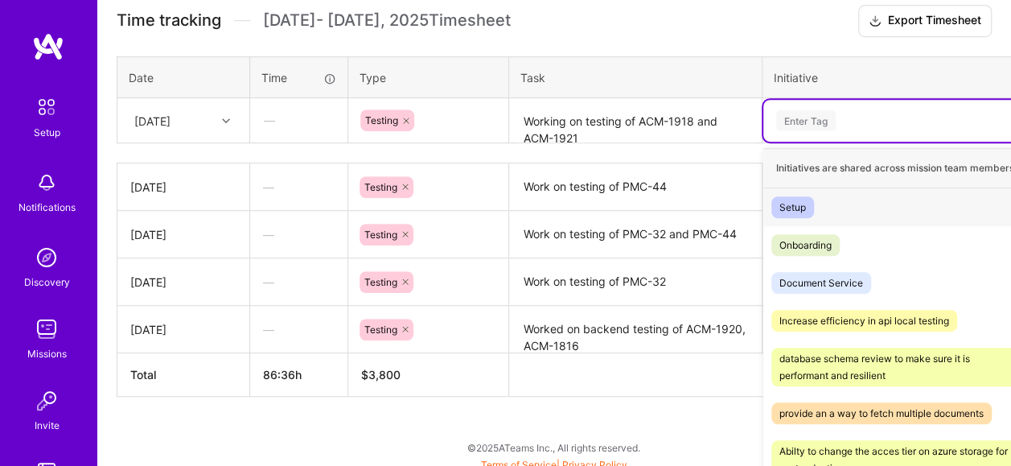
scroll to position [502, 0]
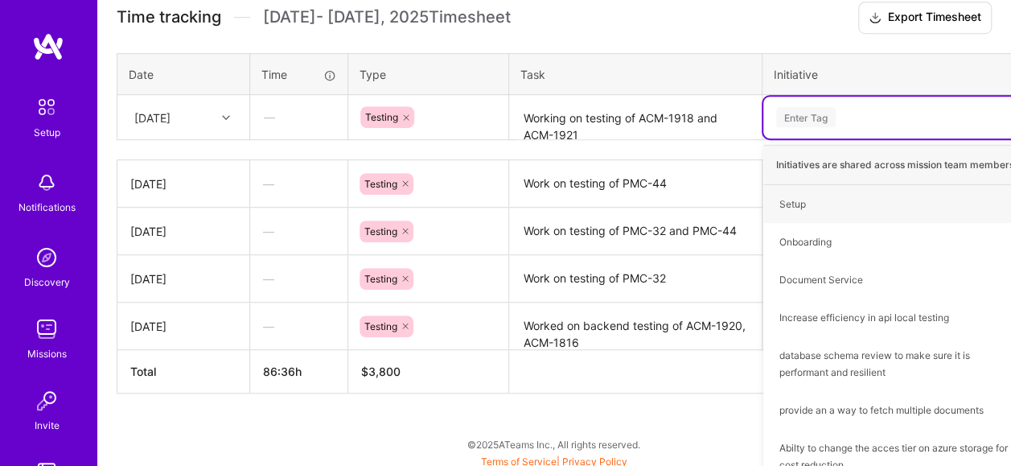
type input "d"
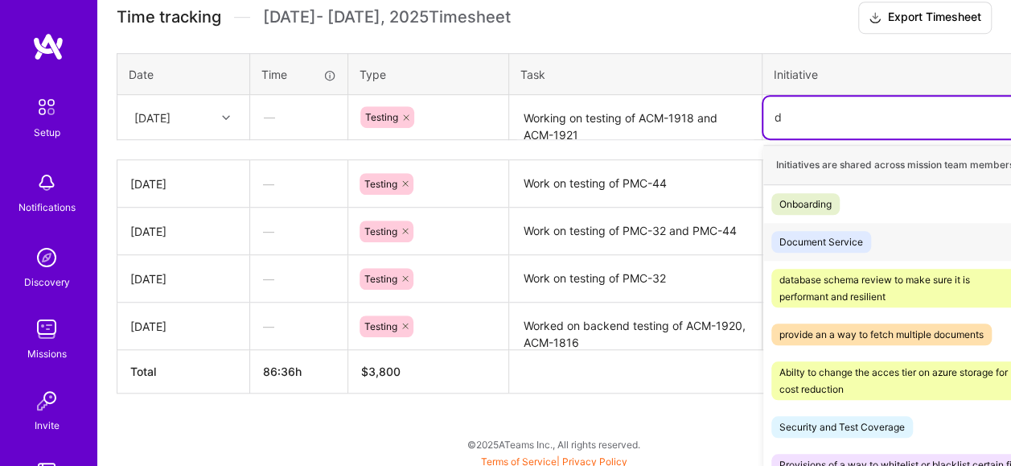
click at [872, 241] on div "Document Service Hide" at bounding box center [911, 242] width 295 height 38
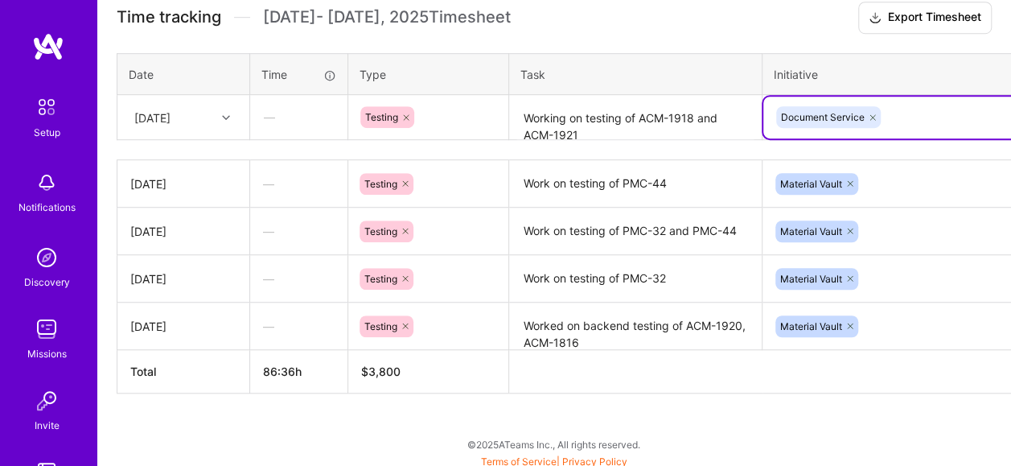
scroll to position [502, 102]
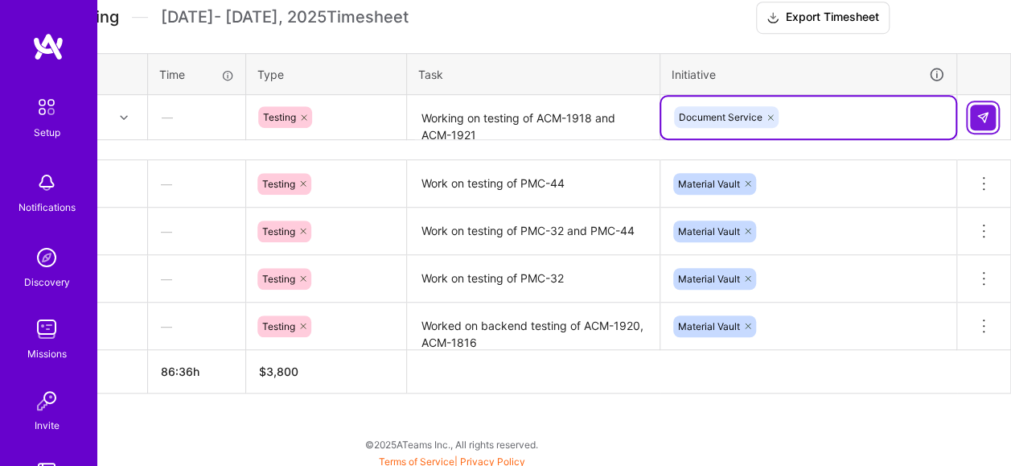
click at [983, 117] on img at bounding box center [983, 117] width 13 height 13
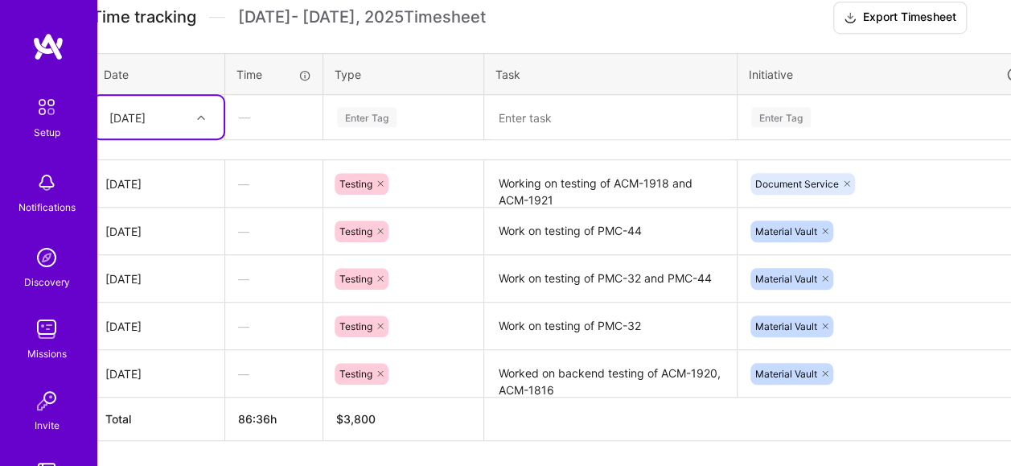
scroll to position [502, 0]
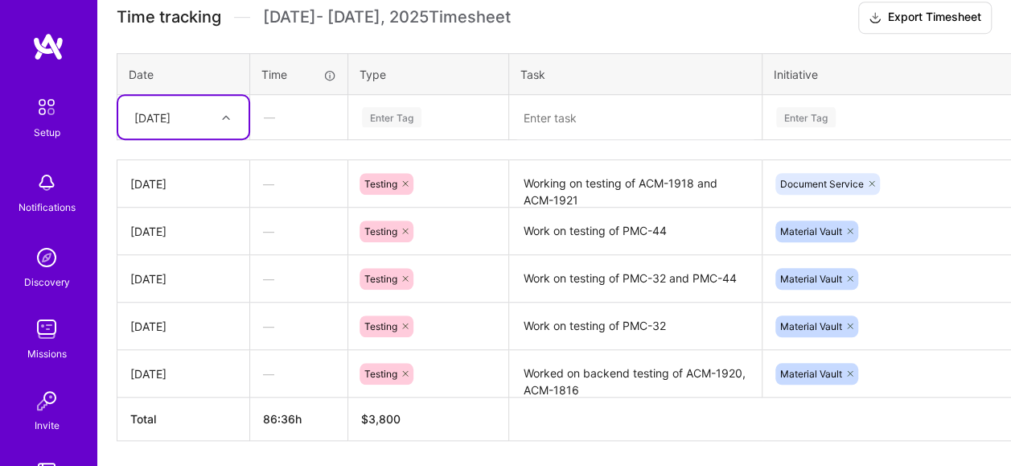
click at [225, 122] on div at bounding box center [228, 117] width 25 height 21
click at [104, 418] on div "This is a full-time [MEDICAL_DATA] mission, with a monthly rate of $7,600 per m…" at bounding box center [554, 147] width 914 height 745
click at [225, 119] on div at bounding box center [228, 117] width 25 height 21
click at [185, 336] on div "[DATE]" at bounding box center [183, 342] width 130 height 30
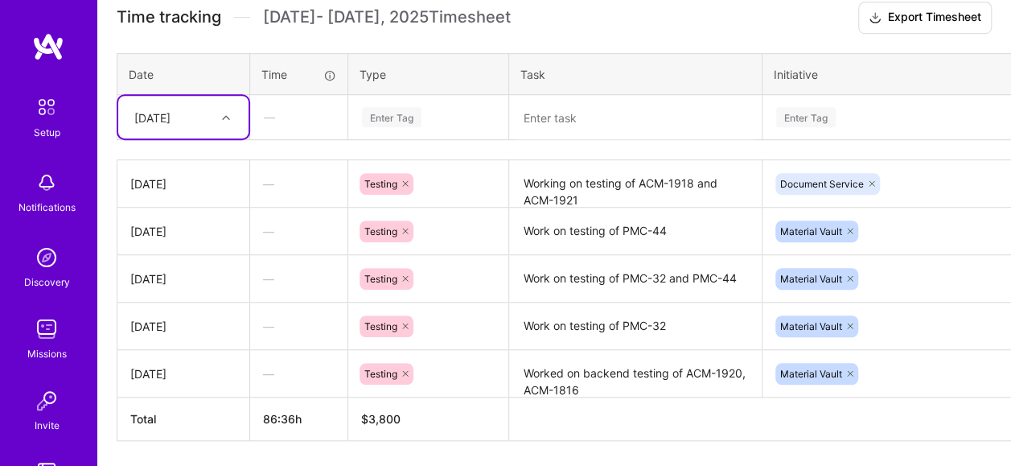
click at [436, 114] on div "Enter Tag" at bounding box center [429, 117] width 136 height 20
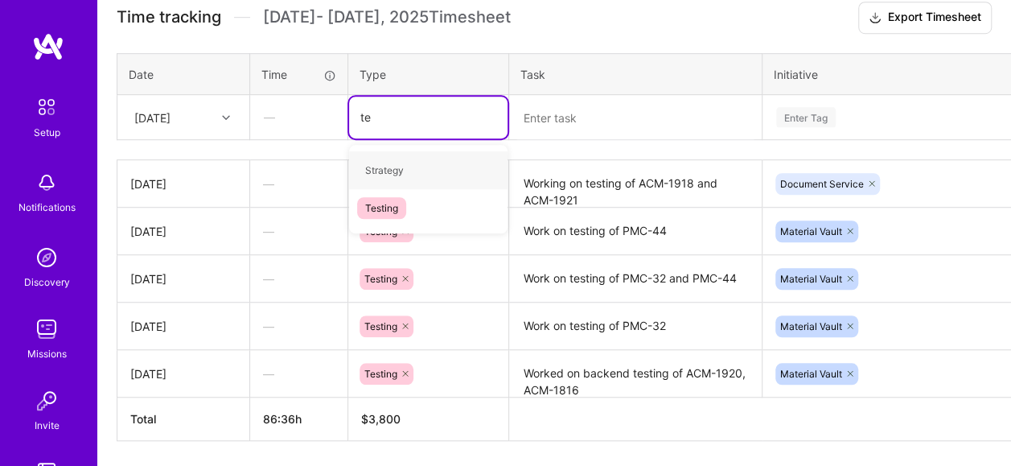
type input "tes"
click at [417, 171] on div "Testing" at bounding box center [428, 170] width 159 height 38
click at [190, 182] on div "[DATE]" at bounding box center [183, 183] width 106 height 17
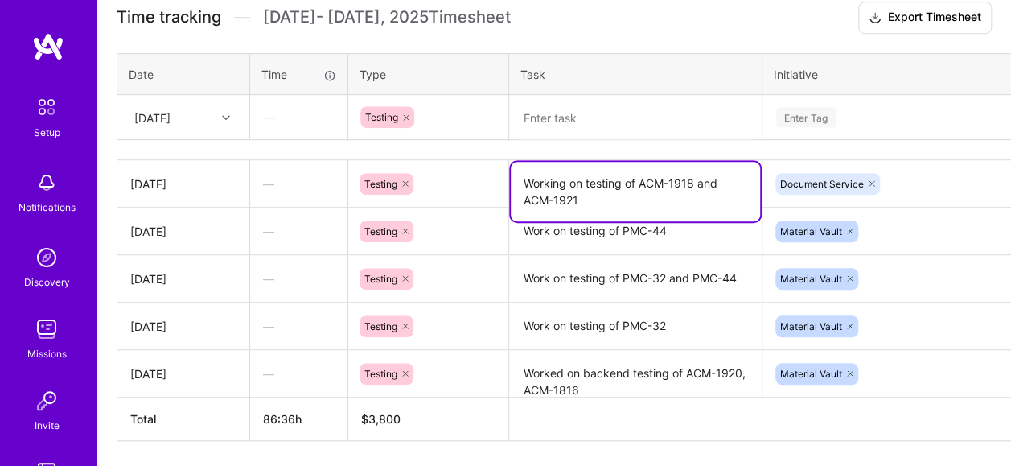
drag, startPoint x: 583, startPoint y: 196, endPoint x: 523, endPoint y: 175, distance: 62.9
click at [523, 175] on textarea "Working on testing of ACM-1918 and ACM-1921" at bounding box center [635, 192] width 249 height 60
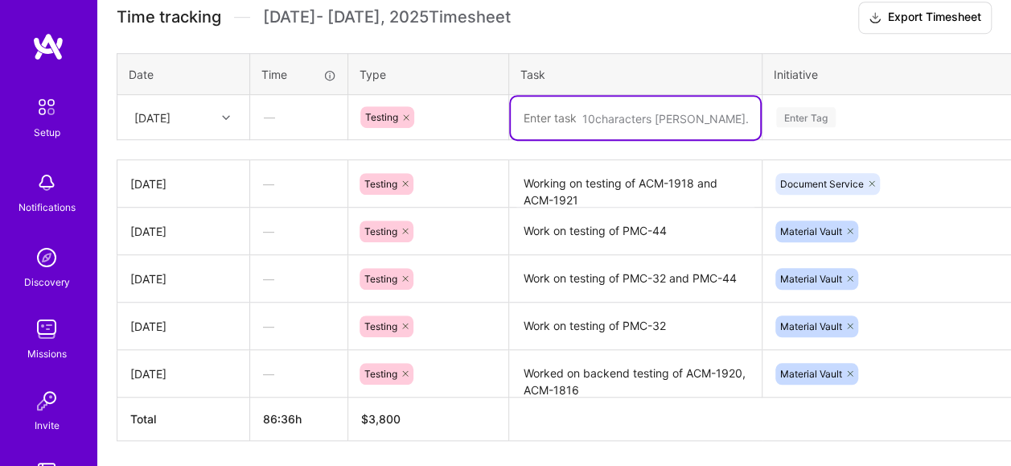
click at [558, 114] on textarea at bounding box center [635, 118] width 249 height 43
paste textarea "Working on testing of ACM-1918 and ACM-1921"
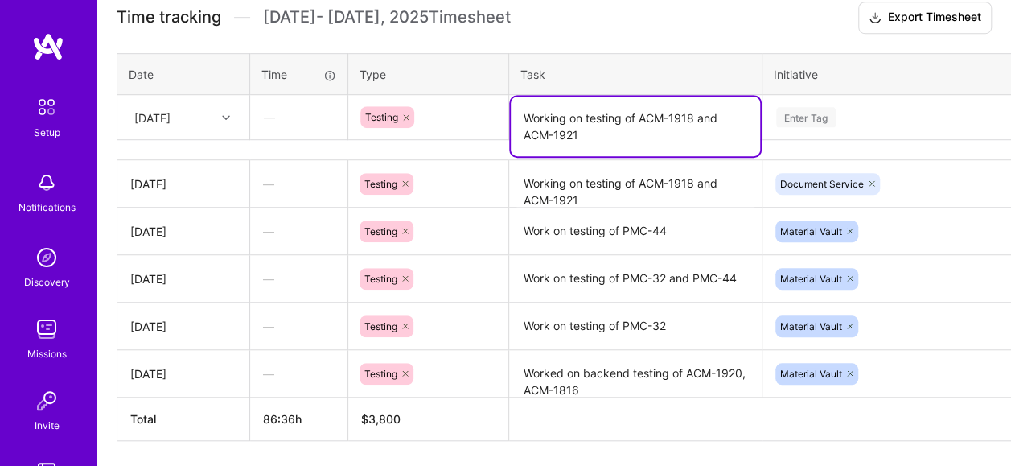
type textarea "Working on testing of ACM-1918 and ACM-1921"
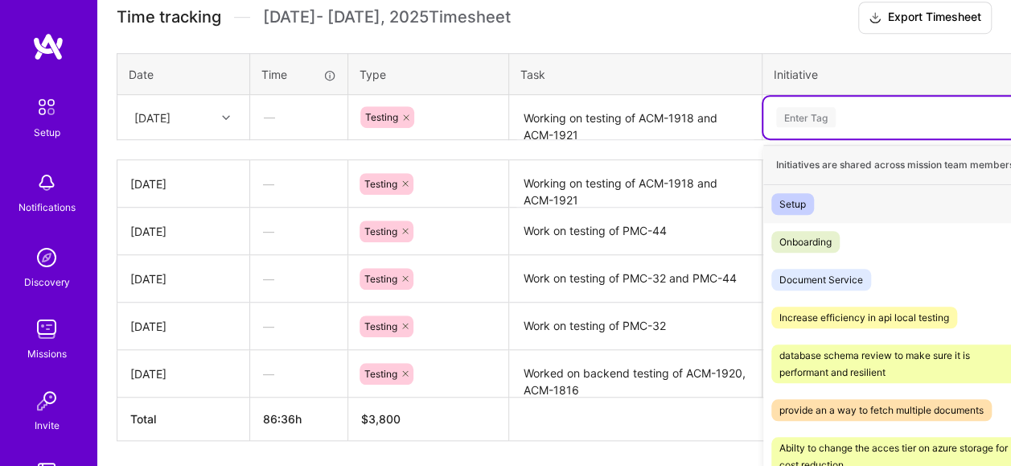
click at [893, 121] on div "Enter Tag" at bounding box center [911, 117] width 272 height 20
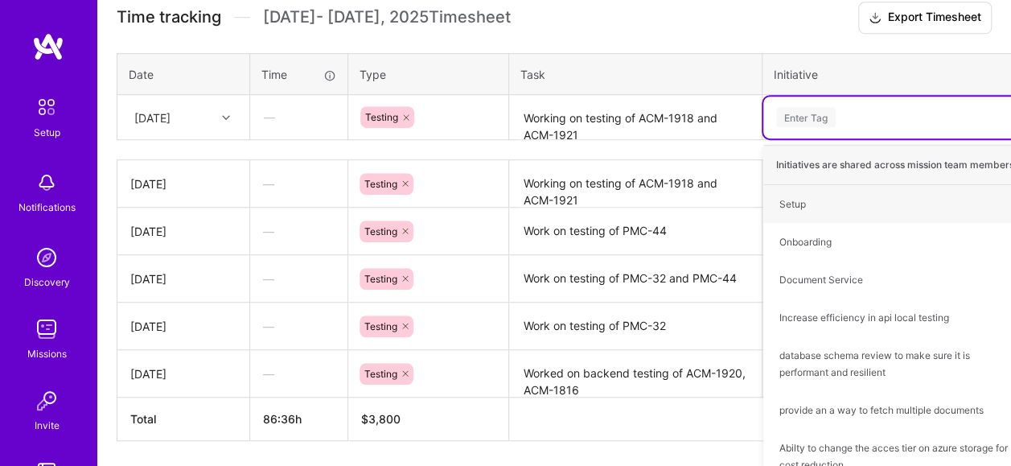
type input "d"
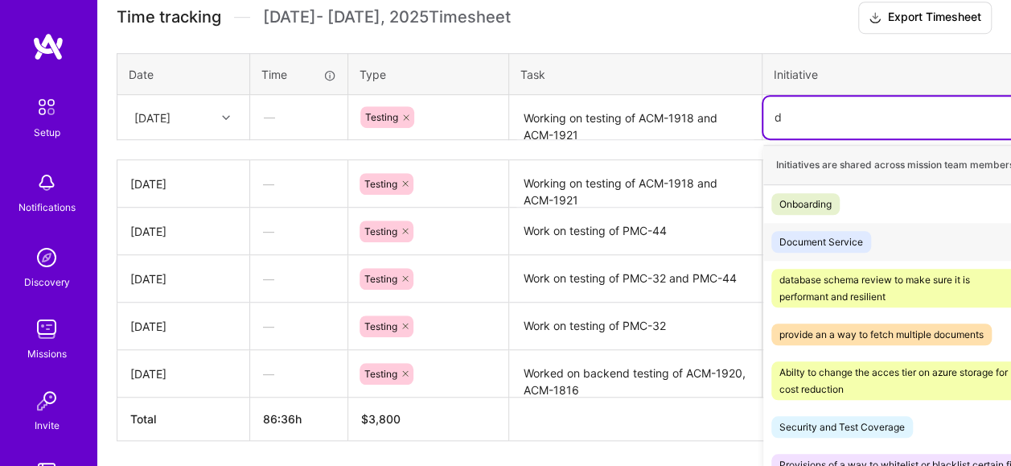
click at [880, 233] on div "Document Service Hide" at bounding box center [911, 242] width 295 height 38
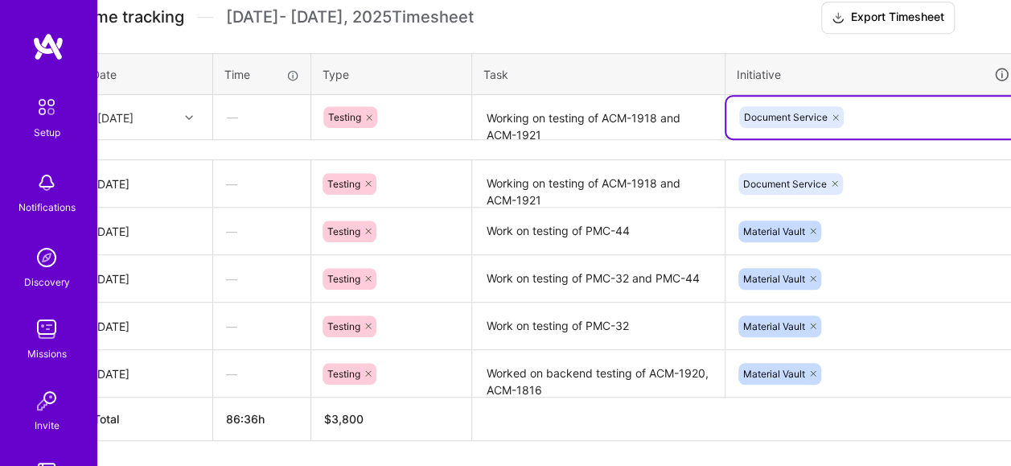
scroll to position [502, 102]
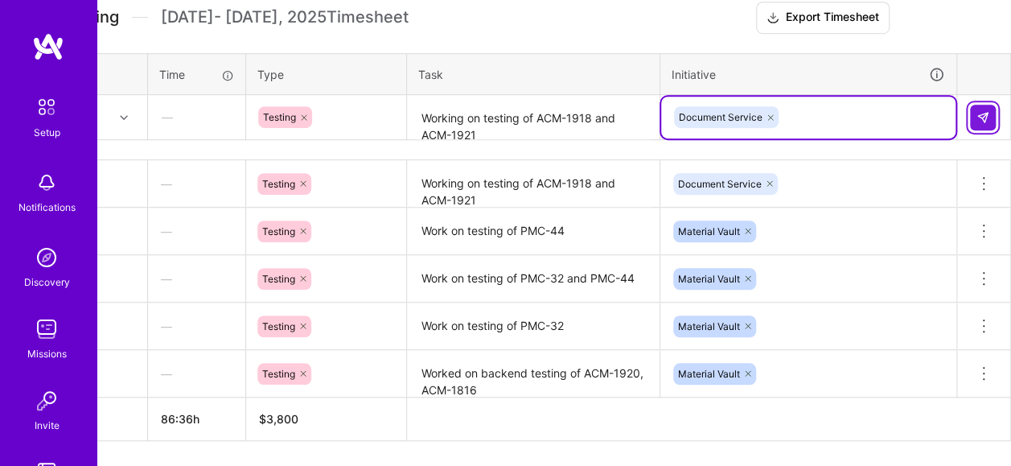
click at [978, 117] on img at bounding box center [983, 117] width 13 height 13
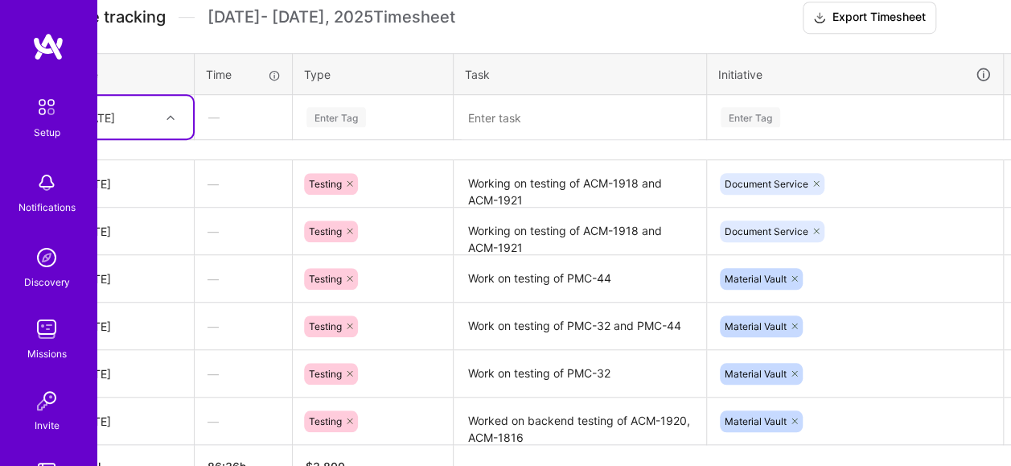
scroll to position [502, 0]
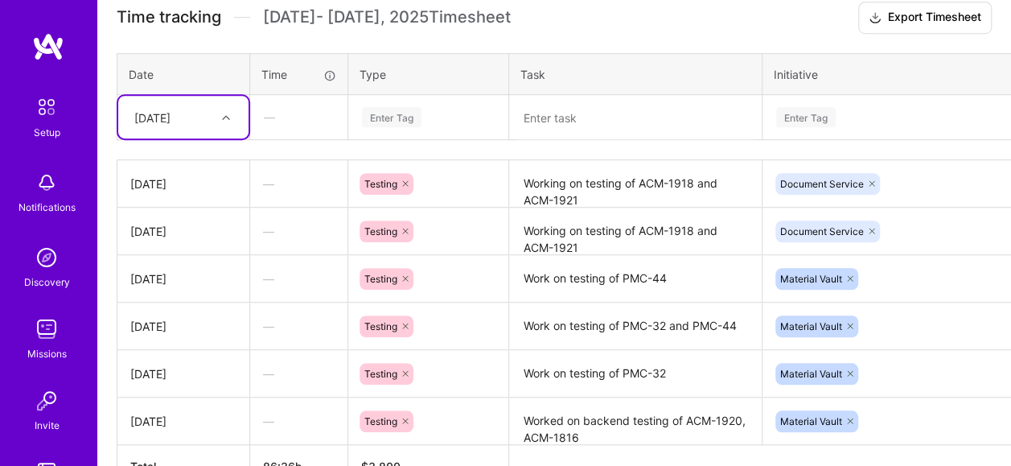
click at [226, 117] on icon at bounding box center [226, 117] width 8 height 8
click at [185, 308] on div "[DATE]" at bounding box center [183, 312] width 130 height 30
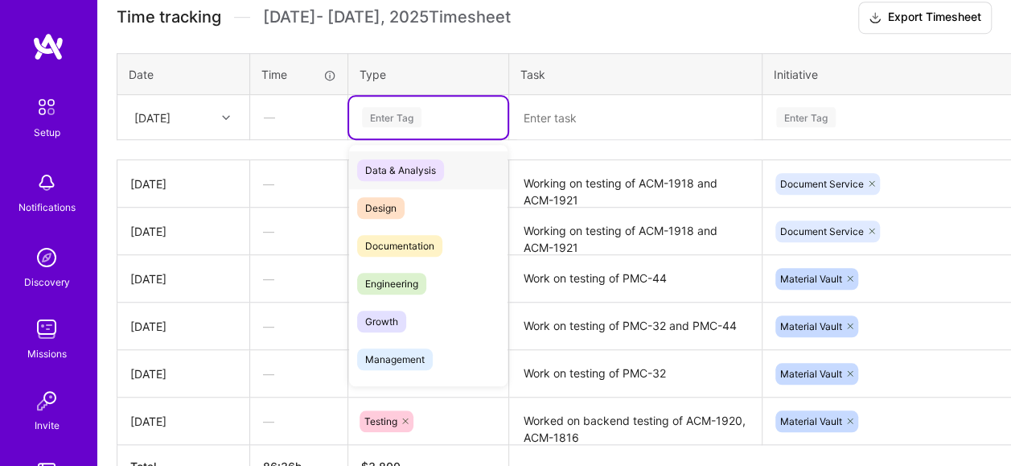
click at [449, 120] on div "Enter Tag" at bounding box center [429, 117] width 136 height 20
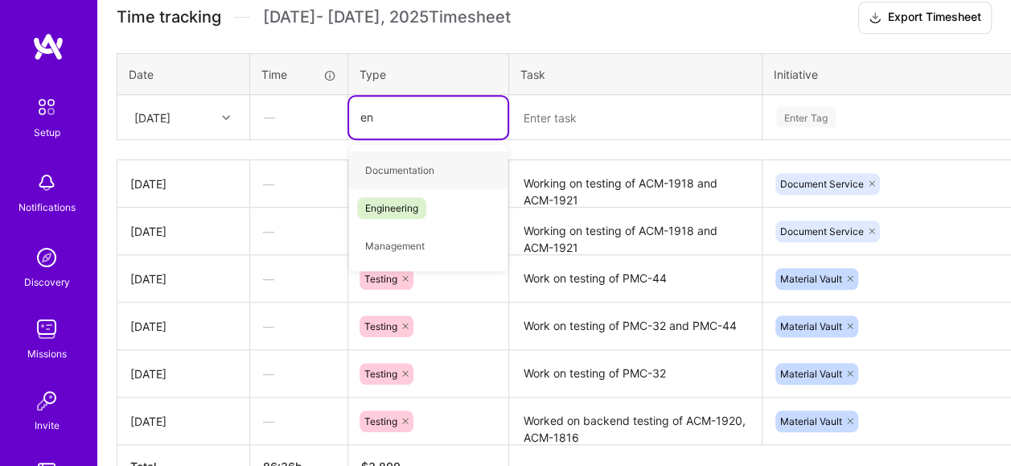
type input "eng"
click at [430, 167] on div "Engineering" at bounding box center [428, 170] width 159 height 38
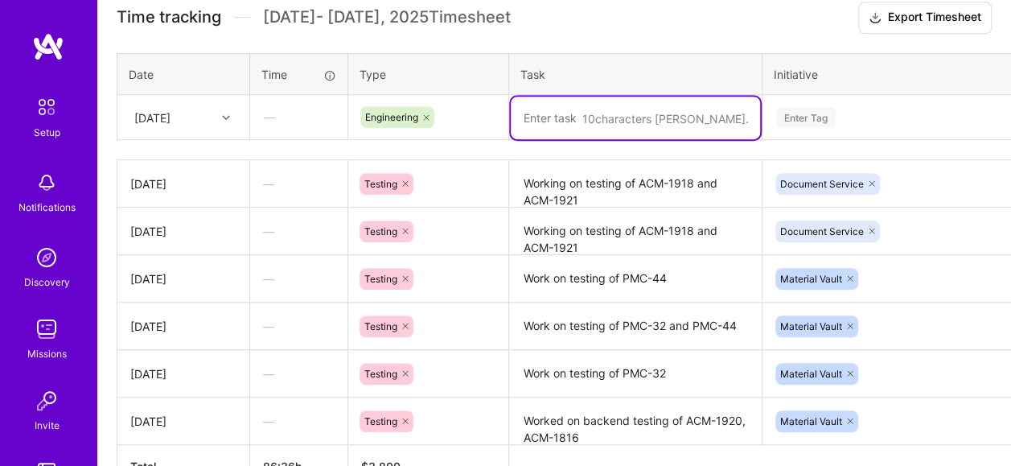
click at [592, 122] on textarea at bounding box center [635, 118] width 249 height 43
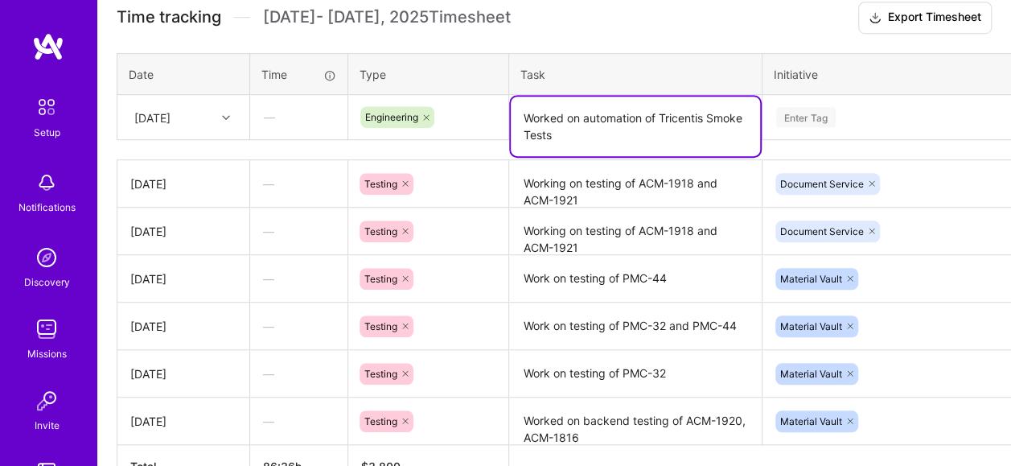
type textarea "Worked on automation of Tricentis Smoke Tests"
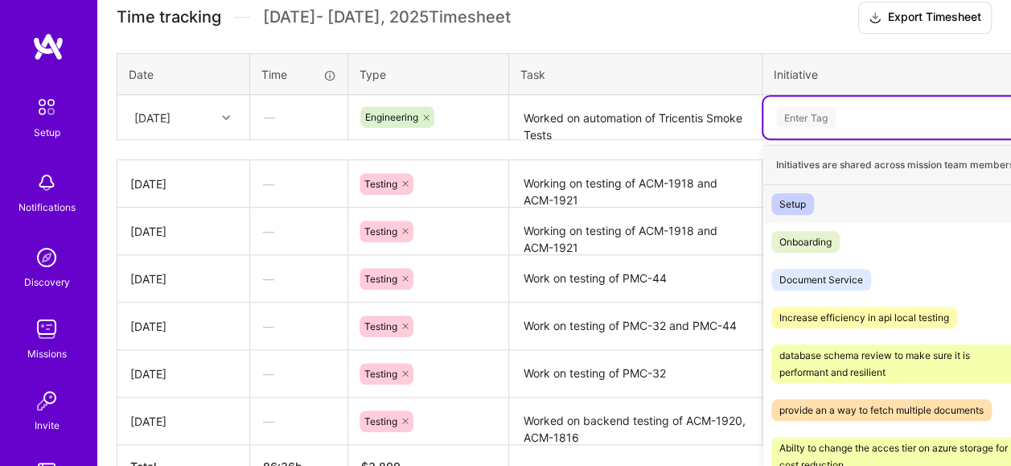
click at [810, 122] on div "Enter Tag" at bounding box center [807, 117] width 60 height 25
click at [877, 281] on div "Document Service Hide" at bounding box center [911, 280] width 295 height 38
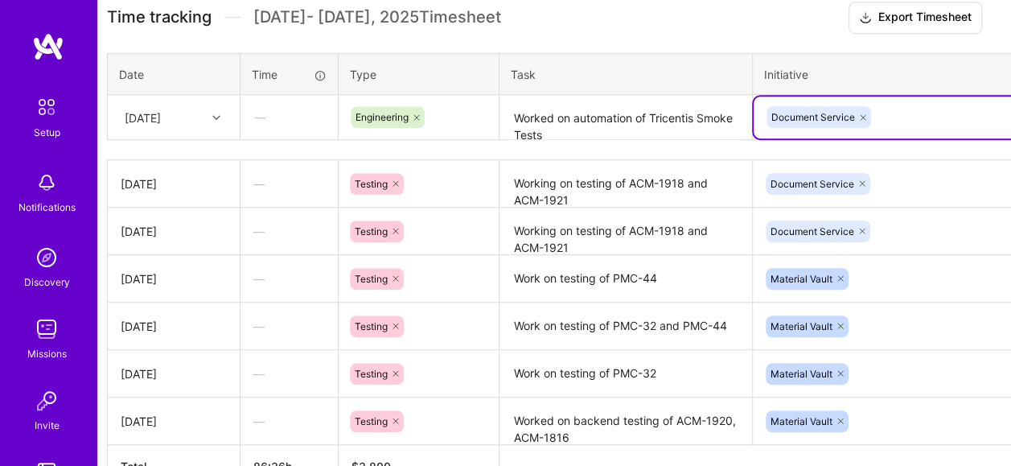
scroll to position [502, 102]
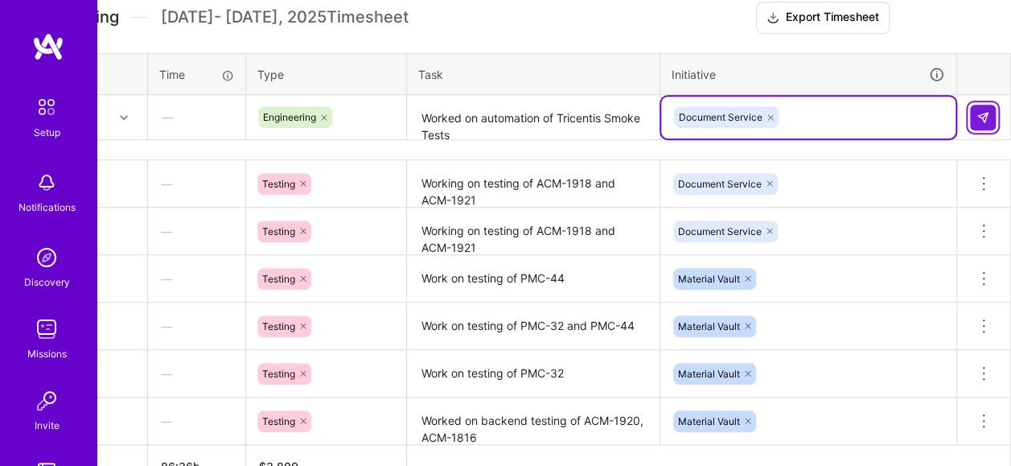
click at [975, 114] on button at bounding box center [983, 118] width 26 height 26
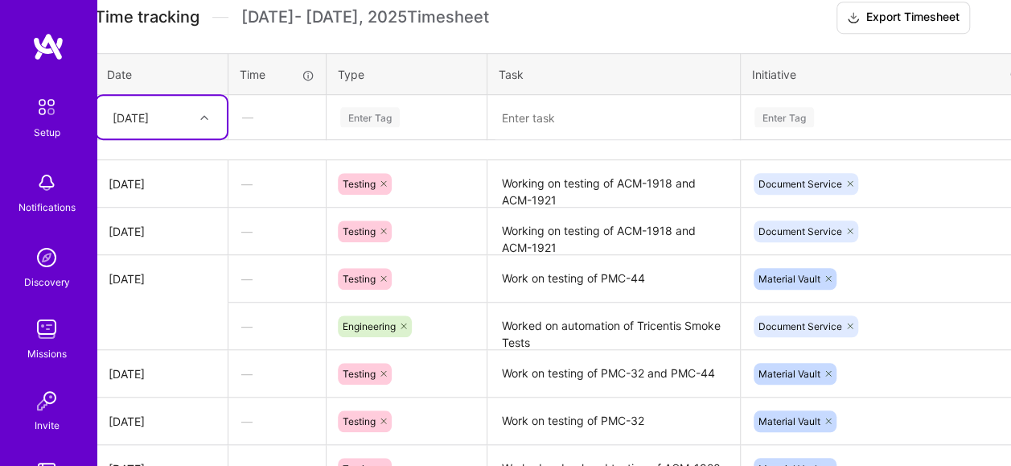
scroll to position [502, 0]
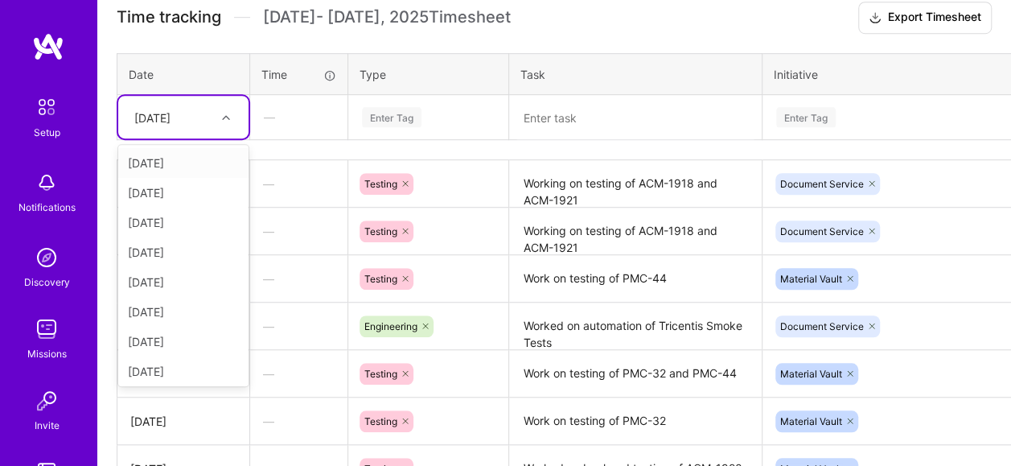
click at [227, 119] on div at bounding box center [228, 117] width 25 height 21
click at [183, 336] on div "[DATE]" at bounding box center [183, 342] width 130 height 30
click at [440, 109] on div "Enter Tag" at bounding box center [429, 117] width 136 height 20
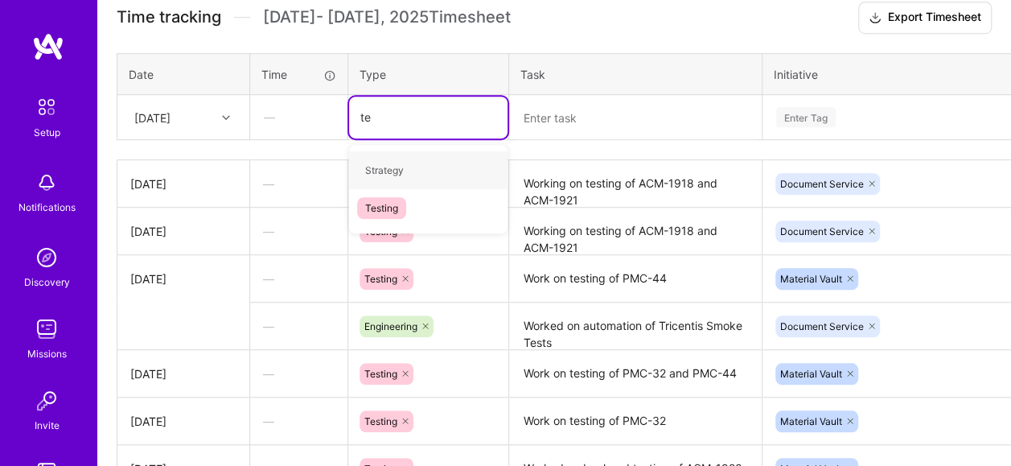
type input "tes"
click at [416, 164] on div "Testing" at bounding box center [428, 170] width 159 height 38
click at [596, 122] on textarea at bounding box center [635, 118] width 249 height 43
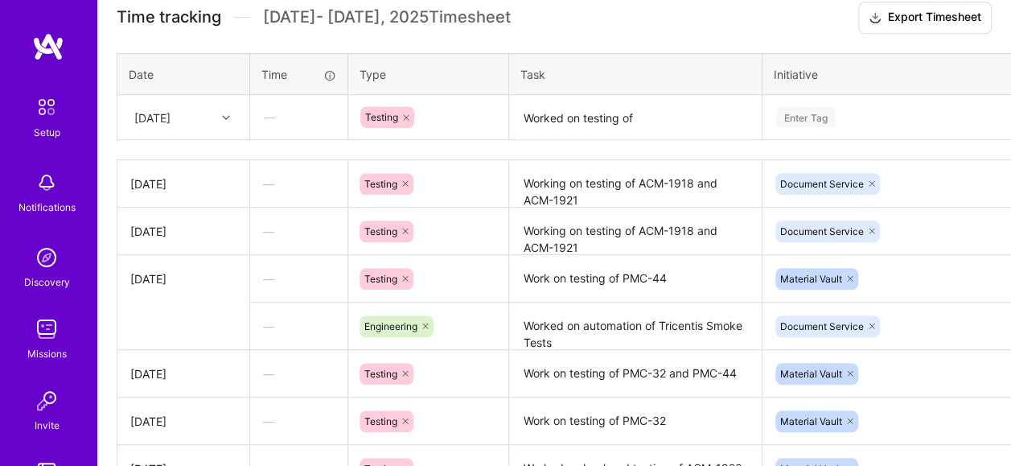
click at [655, 121] on textarea "Worked on testing of" at bounding box center [635, 118] width 249 height 43
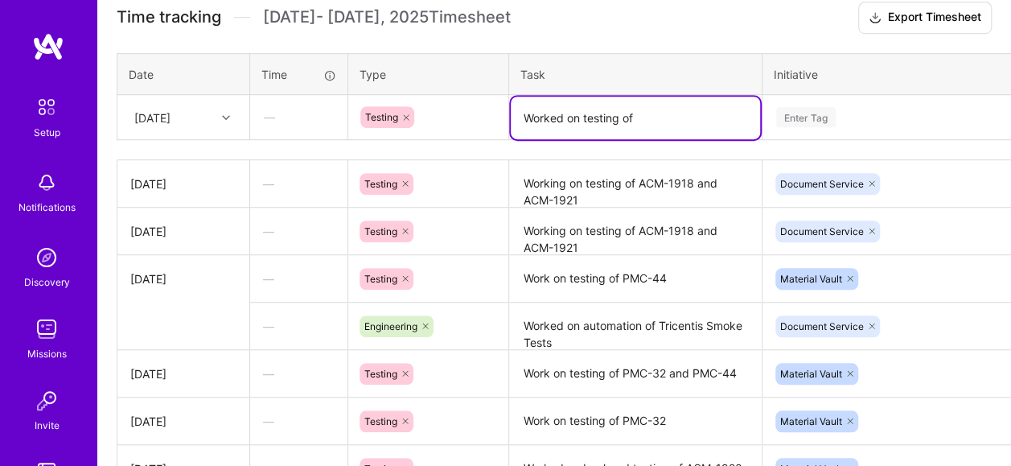
paste textarea "ACM-1920, ACM-1924"
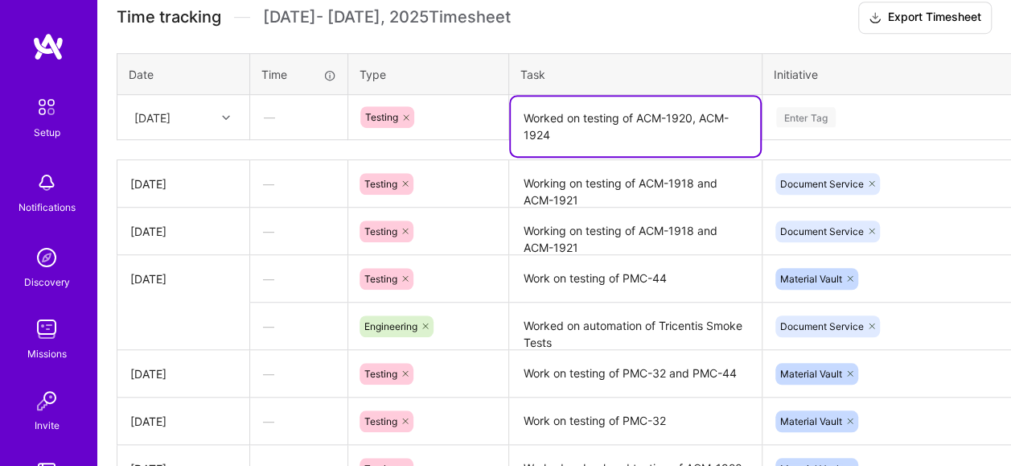
type textarea "Worked on testing of ACM-1920, ACM-1924"
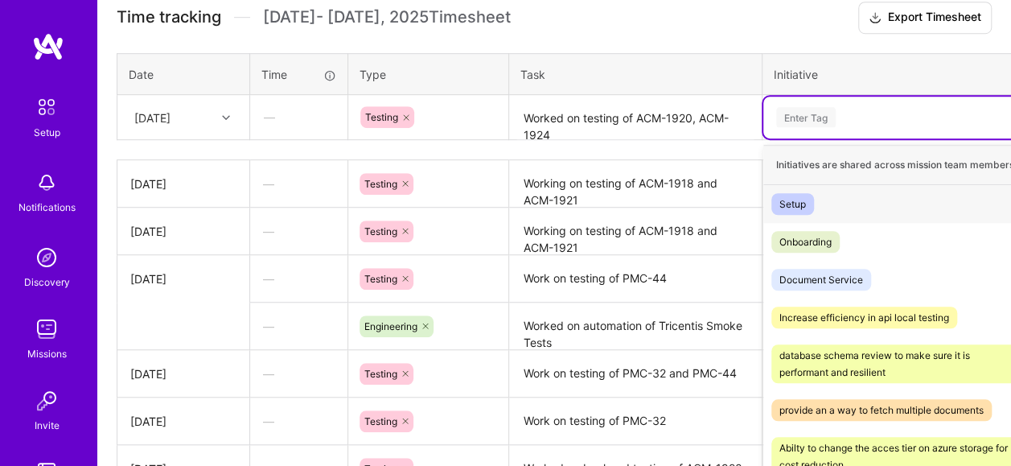
click at [859, 117] on div "Enter Tag" at bounding box center [911, 117] width 272 height 20
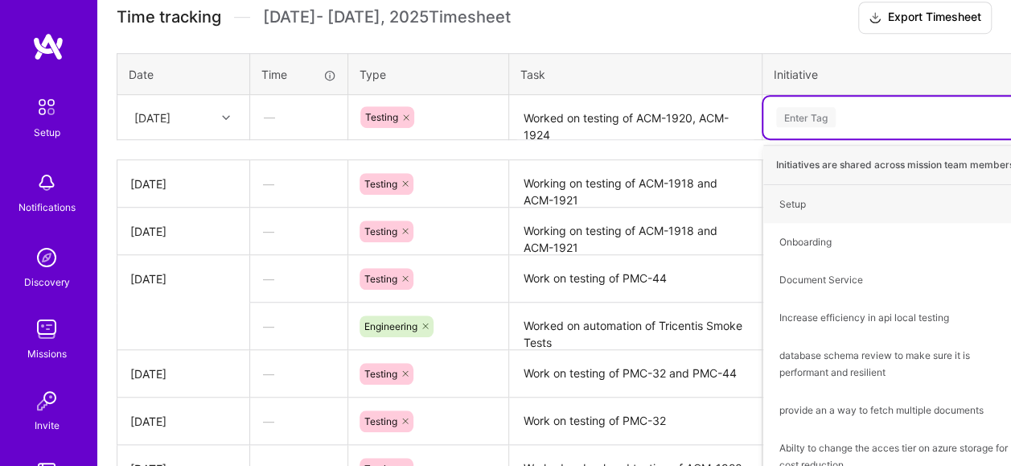
type input "d"
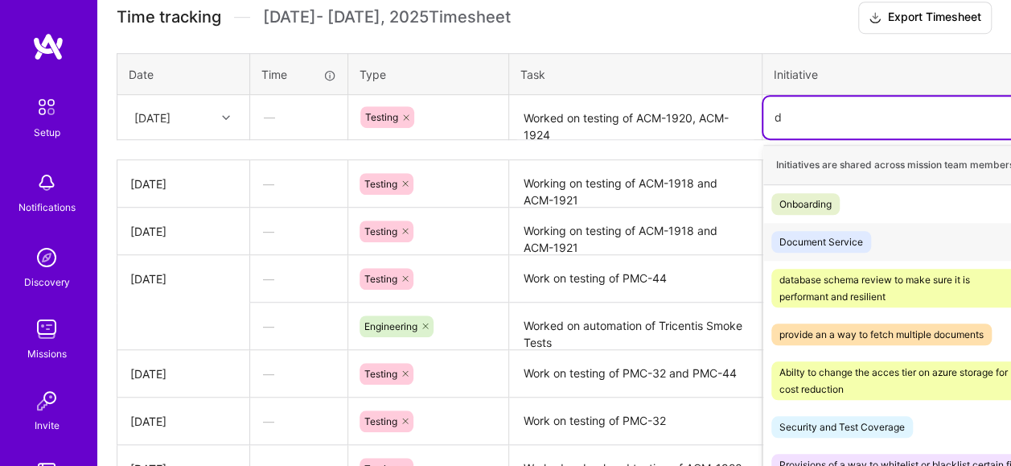
click at [871, 235] on span "Document Service" at bounding box center [822, 242] width 100 height 22
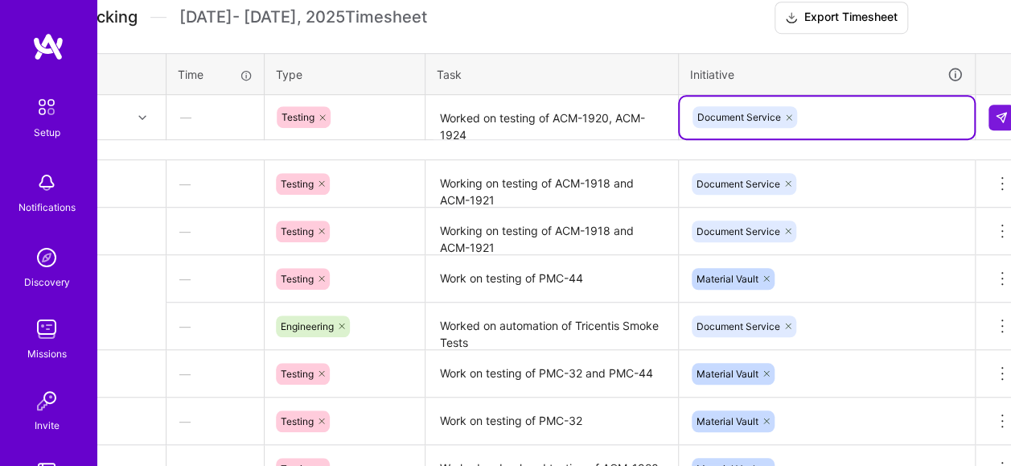
scroll to position [502, 84]
click at [995, 113] on img at bounding box center [1001, 117] width 13 height 13
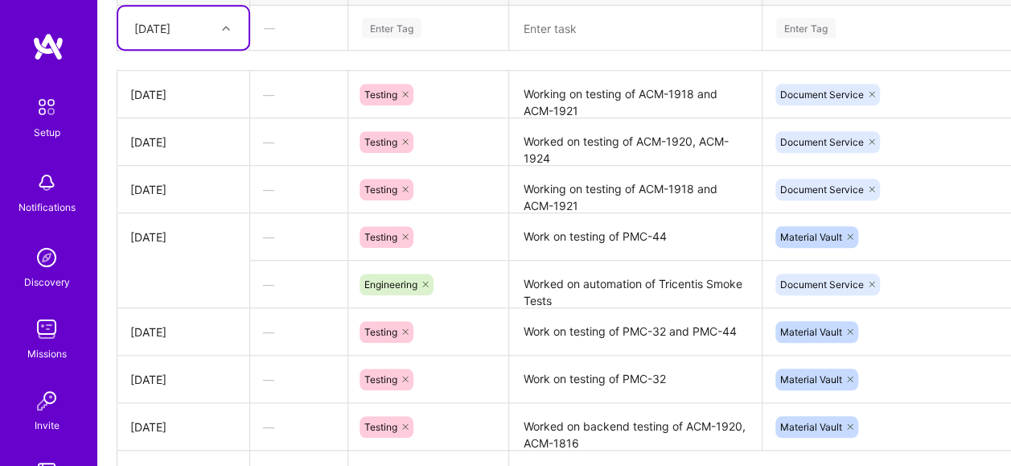
scroll to position [502, 0]
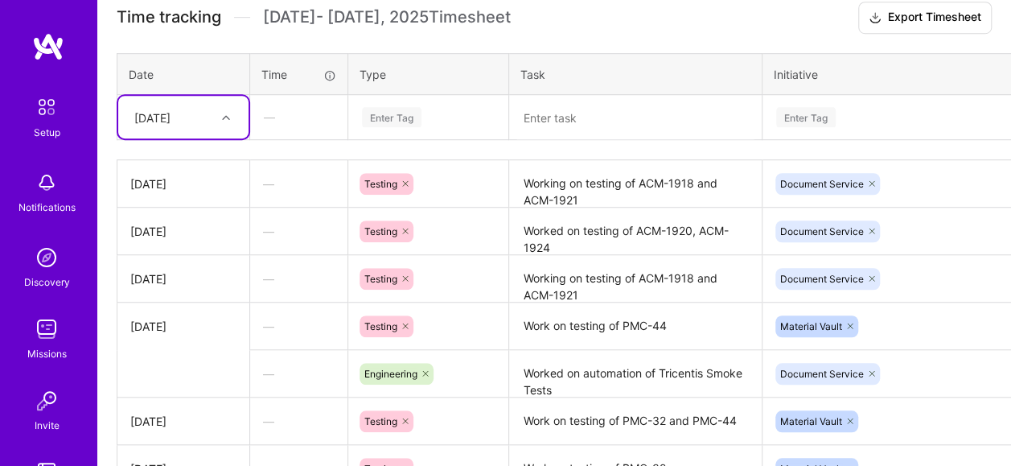
click at [589, 195] on textarea "Working on testing of ACM-1918 and ACM-1921" at bounding box center [635, 184] width 249 height 44
click at [571, 328] on textarea "Work on testing of PMC-44" at bounding box center [635, 326] width 249 height 44
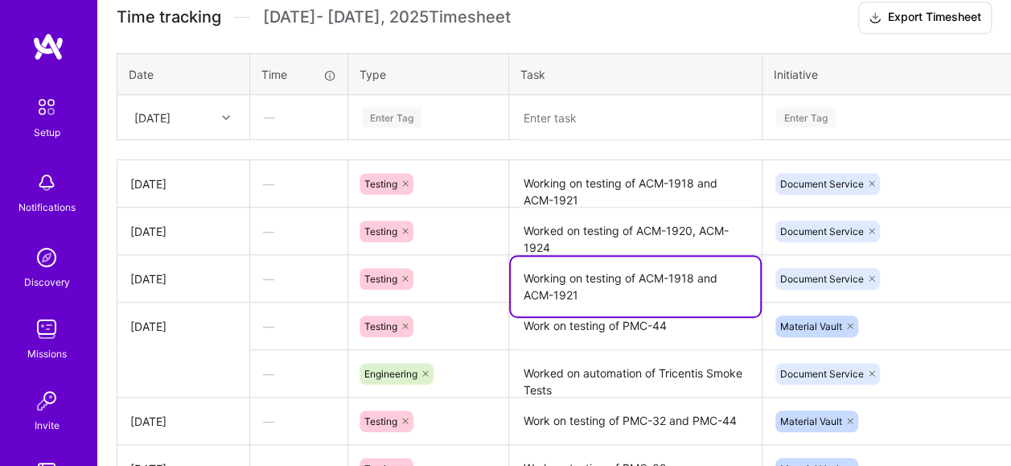
click at [619, 288] on textarea "Working on testing of ACM-1918 and ACM-1921" at bounding box center [635, 287] width 249 height 60
click at [637, 286] on textarea "Working on testing of ACM-1918 and ACM-1921" at bounding box center [635, 287] width 249 height 60
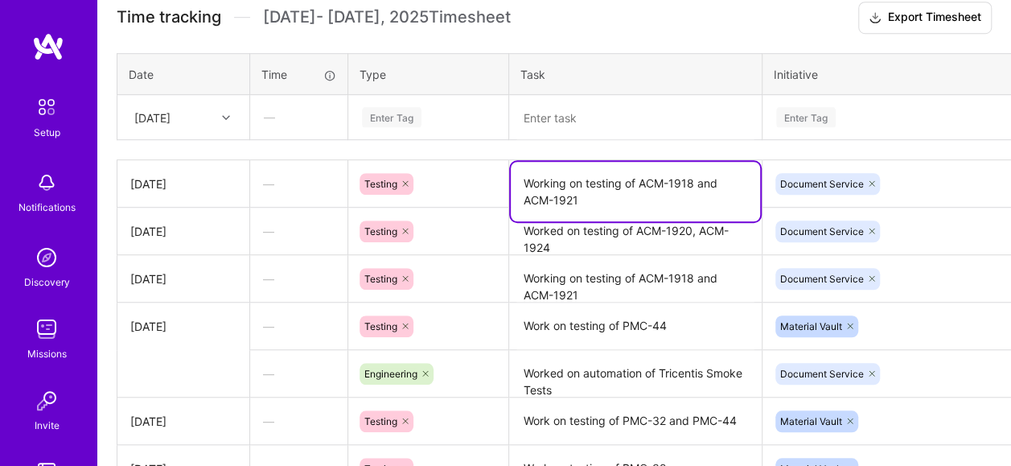
click at [625, 179] on textarea "Working on testing of ACM-1918 and ACM-1921" at bounding box center [635, 192] width 249 height 60
drag, startPoint x: 650, startPoint y: 196, endPoint x: 641, endPoint y: 179, distance: 18.4
click at [641, 179] on textarea "Working on testing of ACM-1918 and ACM-1921" at bounding box center [635, 192] width 249 height 60
paste textarea "24, ACM-1923"
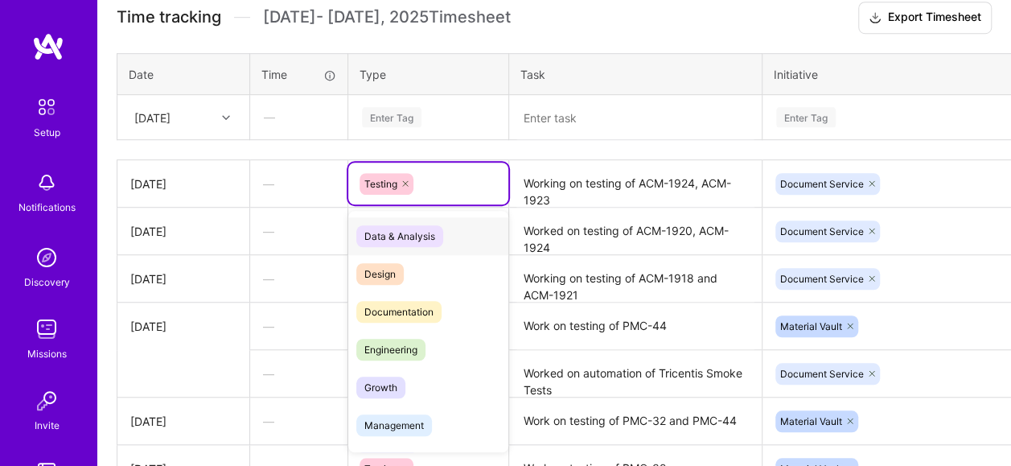
click at [459, 186] on div "Testing" at bounding box center [429, 184] width 138 height 22
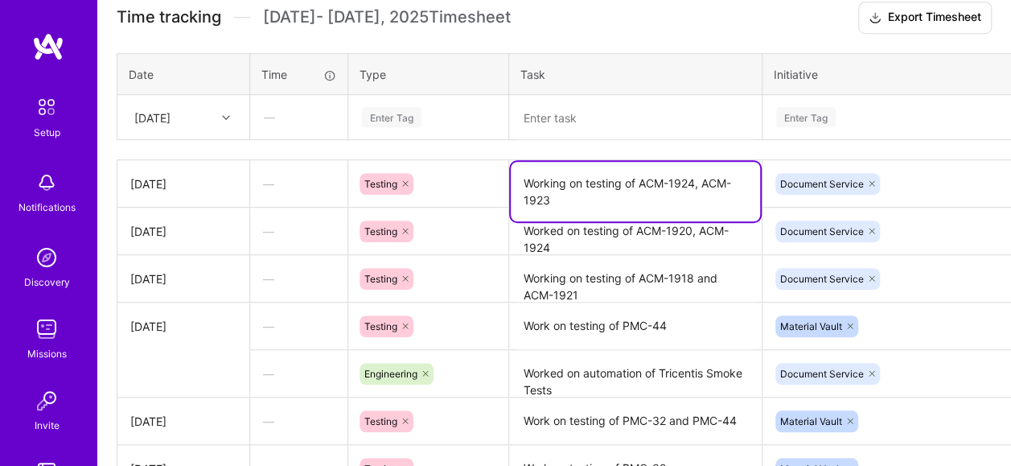
click at [671, 196] on textarea "Working on testing of ACM-1924, ACM-1923" at bounding box center [635, 192] width 249 height 60
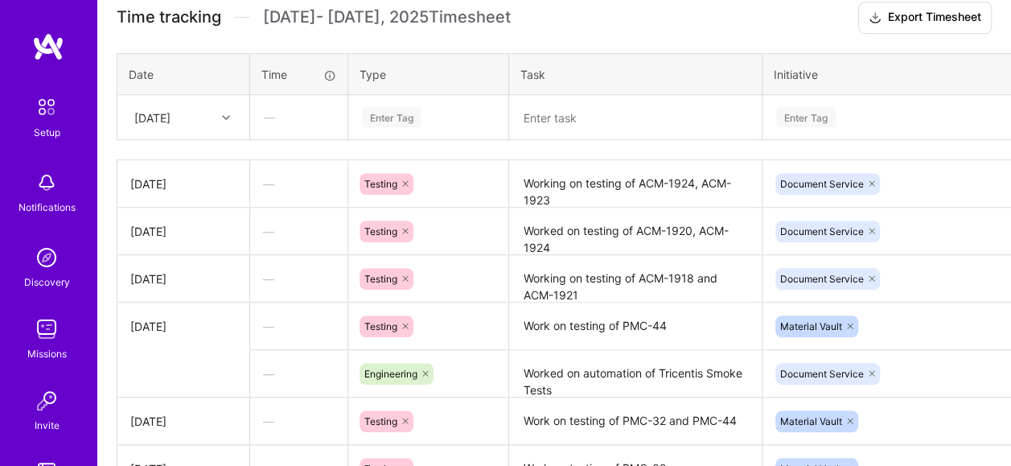
click at [225, 182] on div "[DATE]" at bounding box center [183, 183] width 106 height 17
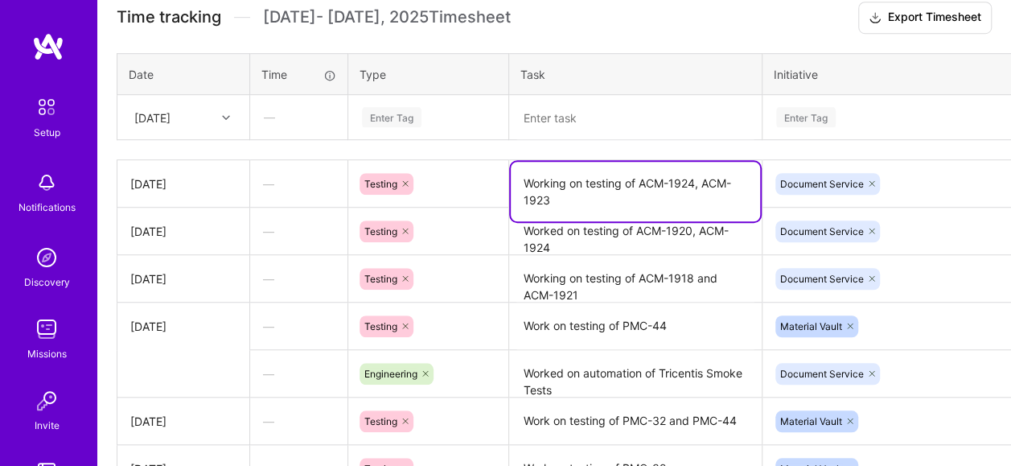
click at [649, 196] on textarea "Working on testing of ACM-1924, ACM-1923" at bounding box center [635, 192] width 249 height 60
drag, startPoint x: 673, startPoint y: 179, endPoint x: 695, endPoint y: 193, distance: 26.4
click at [695, 193] on textarea "Working on testing of ACM-1924, ACM-1923" at bounding box center [635, 192] width 249 height 60
paste textarea "ACM-1915, ACM-2914"
click at [649, 179] on textarea "Working on testing of ACM-ACM-1915, ACM-2914" at bounding box center [635, 192] width 249 height 60
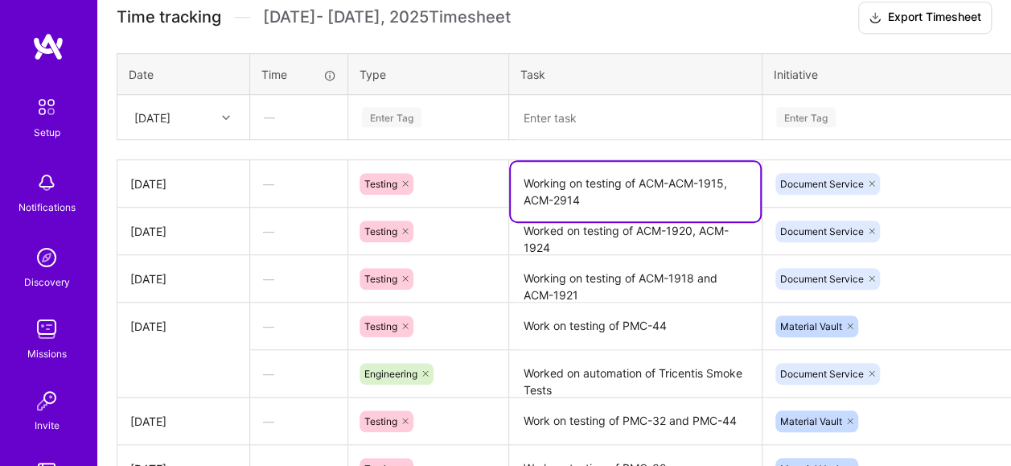
click at [649, 179] on textarea "Working on testing of ACM-ACM-1915, ACM-2914" at bounding box center [635, 192] width 249 height 60
type textarea "Working on testing of ACM-1915, ACM-2914"
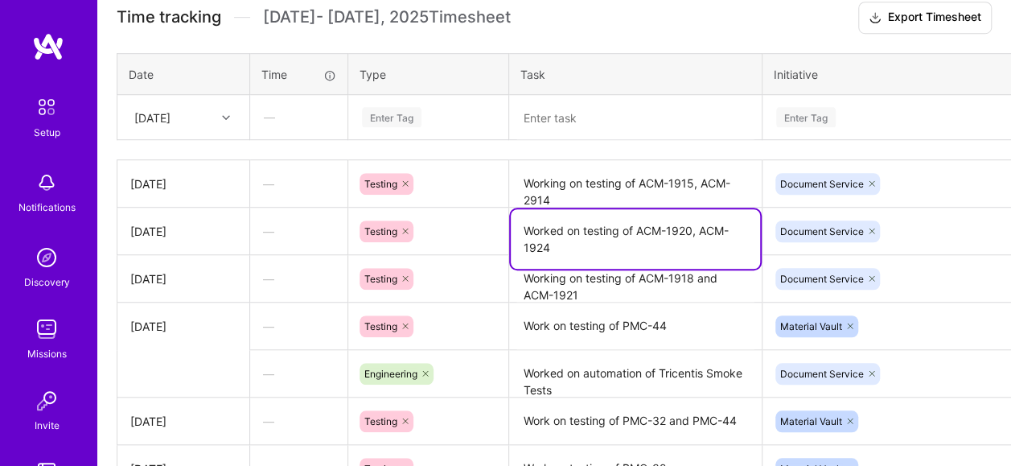
click at [568, 243] on textarea "Worked on testing of ACM-1920, ACM-1924" at bounding box center [635, 239] width 249 height 60
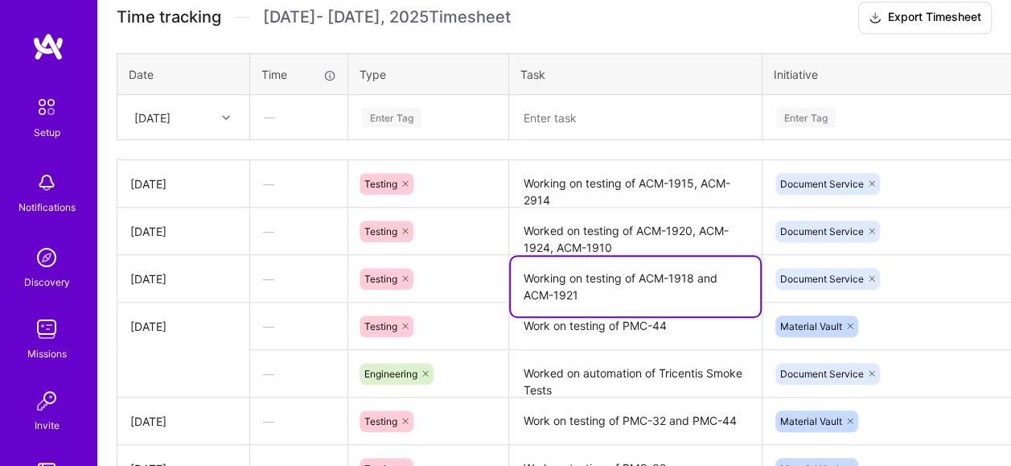
click at [595, 288] on textarea "Working on testing of ACM-1918 and ACM-1921" at bounding box center [635, 287] width 249 height 60
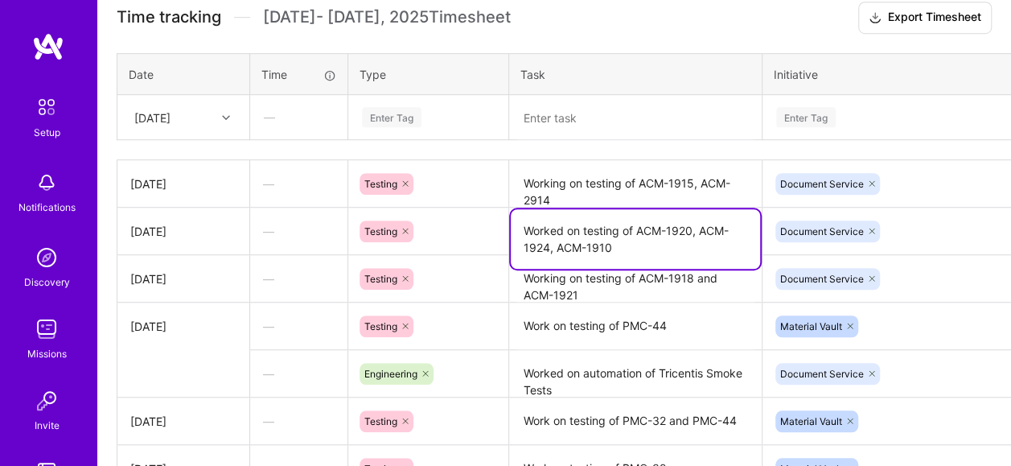
click at [612, 244] on textarea "Worked on testing of ACM-1920, ACM-1924, ACM-1910" at bounding box center [635, 239] width 249 height 60
type textarea "Worked on testing of ACM-1920, ACM-1924, ACM-1923"
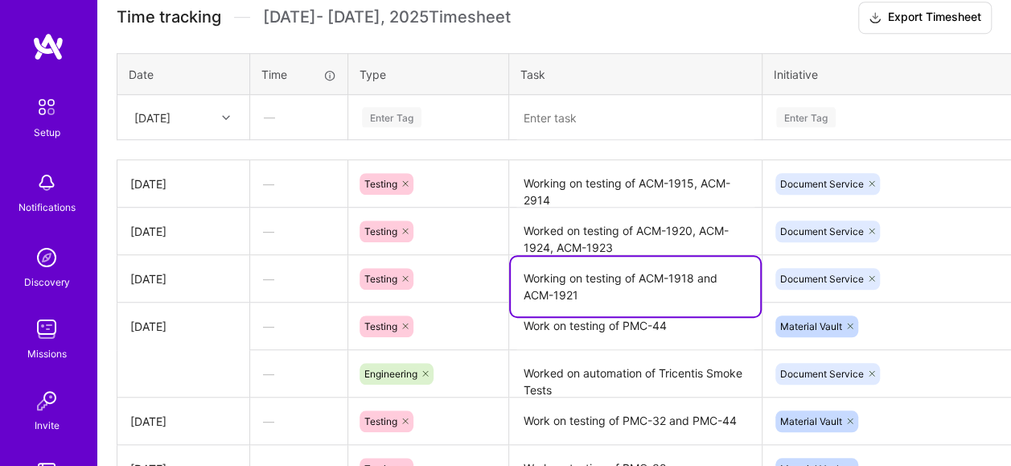
click at [618, 295] on textarea "Working on testing of ACM-1918 and ACM-1921" at bounding box center [635, 287] width 249 height 60
click at [637, 243] on textarea "Worked on testing of ACM-1920, ACM-1924, ACM-1923" at bounding box center [635, 231] width 249 height 45
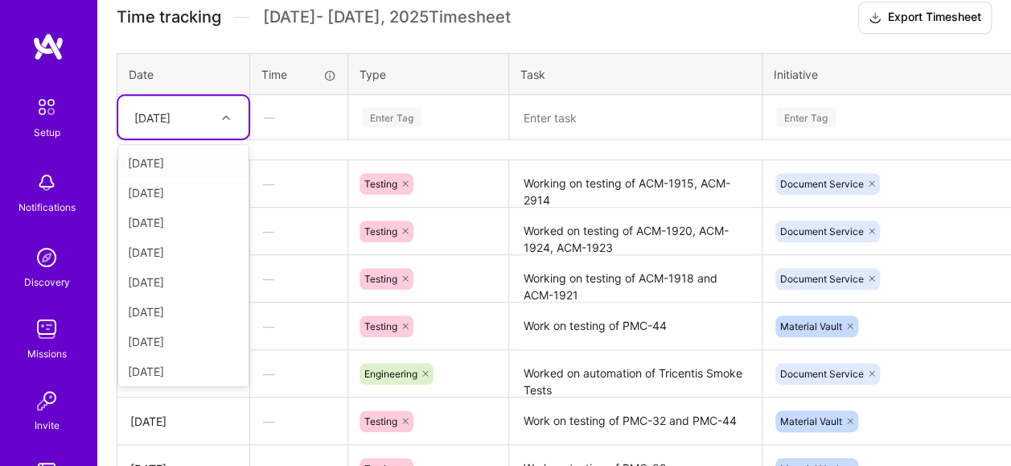
click at [214, 121] on div "[DATE]" at bounding box center [170, 117] width 89 height 27
click at [187, 219] on div "[DATE]" at bounding box center [183, 223] width 130 height 30
click at [444, 113] on div "Enter Tag" at bounding box center [429, 117] width 136 height 20
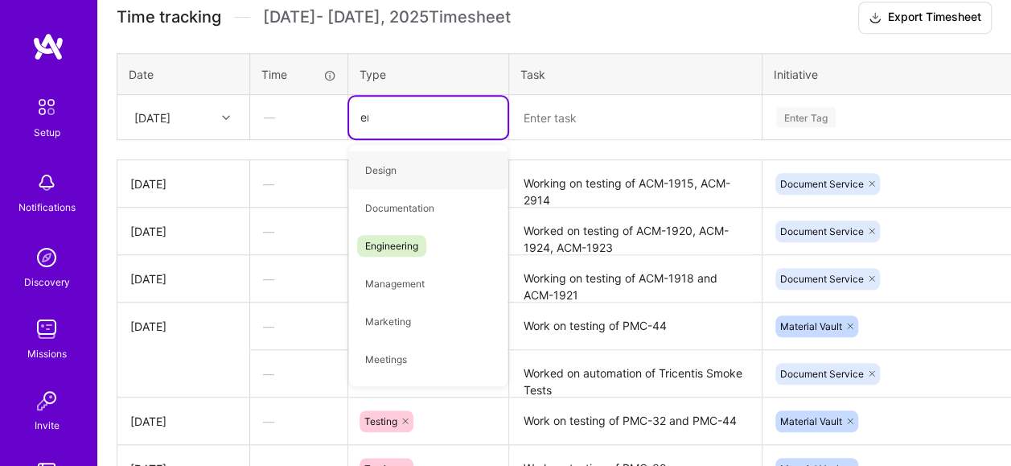
type input "eng"
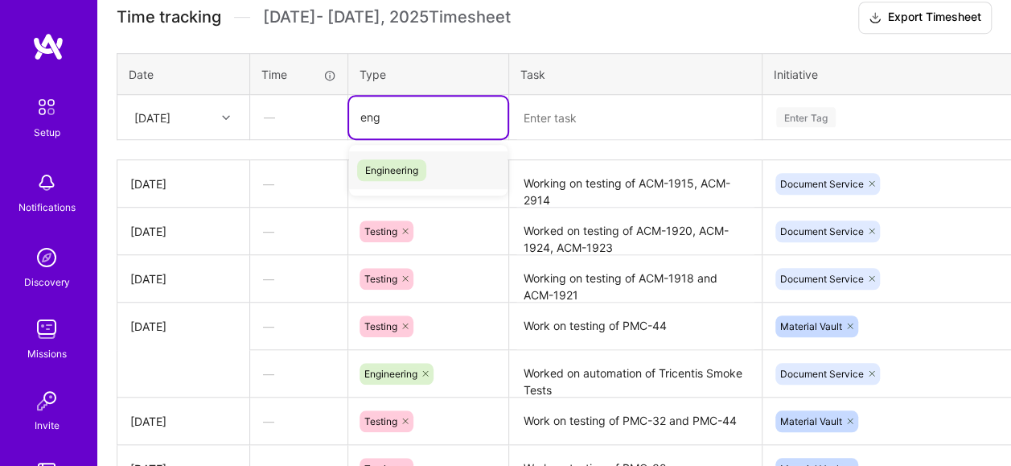
click at [443, 164] on div "Engineering" at bounding box center [428, 170] width 159 height 38
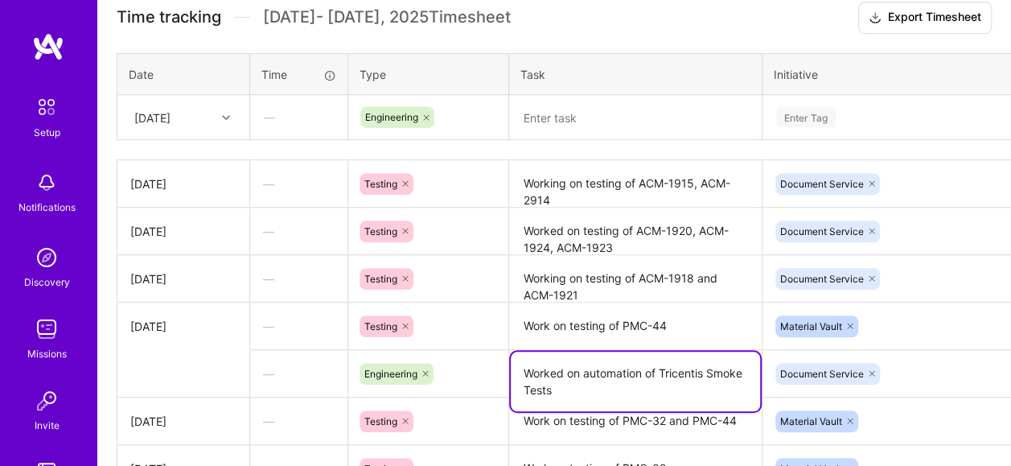
drag, startPoint x: 575, startPoint y: 385, endPoint x: 510, endPoint y: 369, distance: 66.4
click at [511, 369] on textarea "Worked on automation of Tricentis Smoke Tests" at bounding box center [635, 382] width 249 height 60
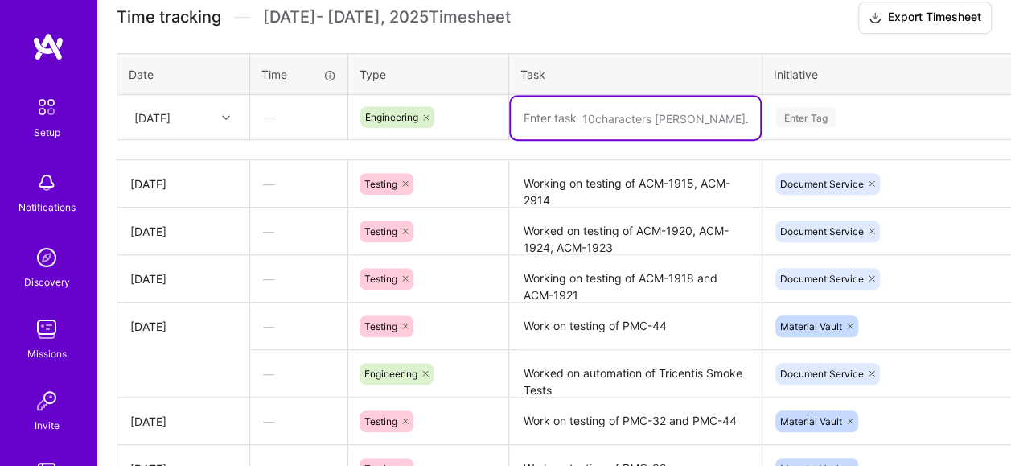
click at [579, 114] on textarea at bounding box center [635, 118] width 249 height 43
paste textarea "Worked on automation of Tricentis Smoke Tests"
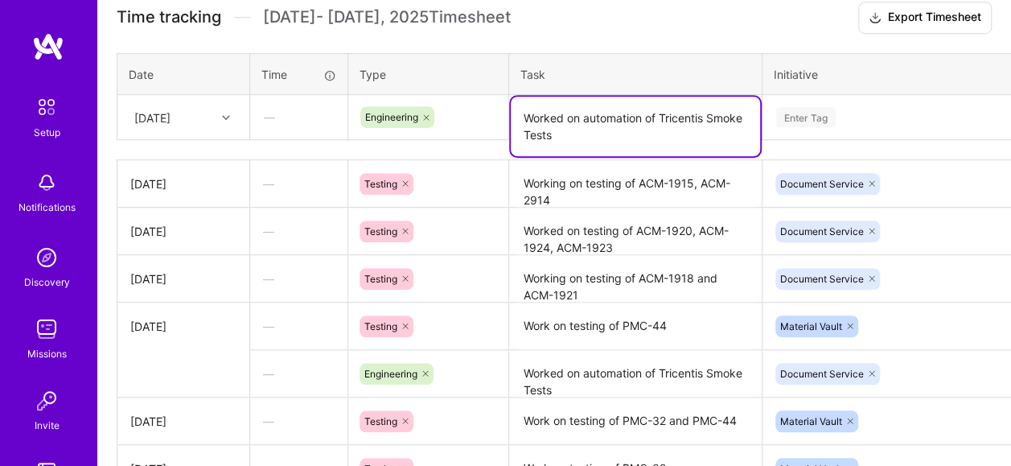
type textarea "Worked on automation of Tricentis Smoke Tests"
click at [853, 125] on div "Enter Tag" at bounding box center [911, 118] width 295 height 42
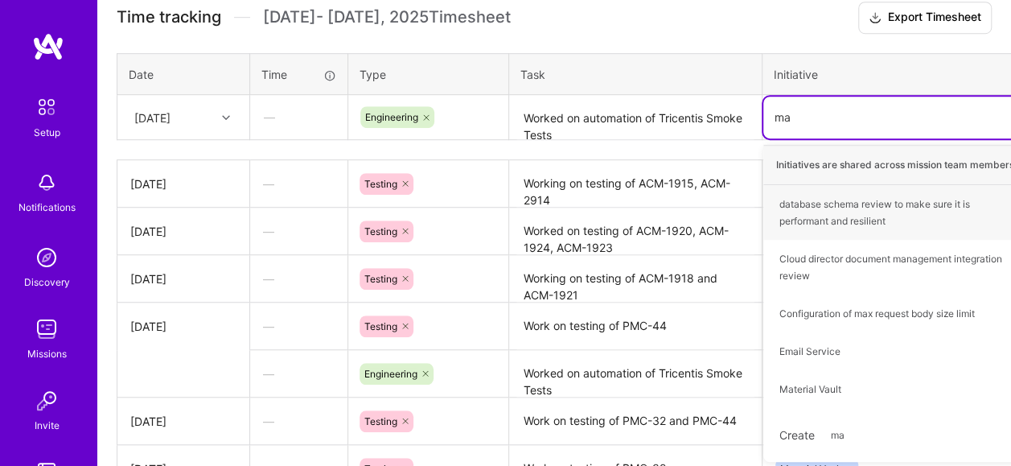
type input "m"
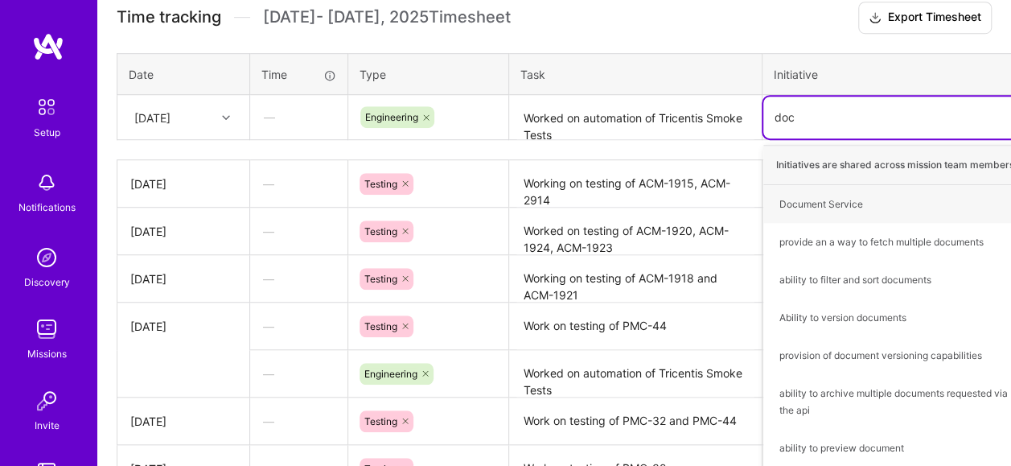
type input "docu"
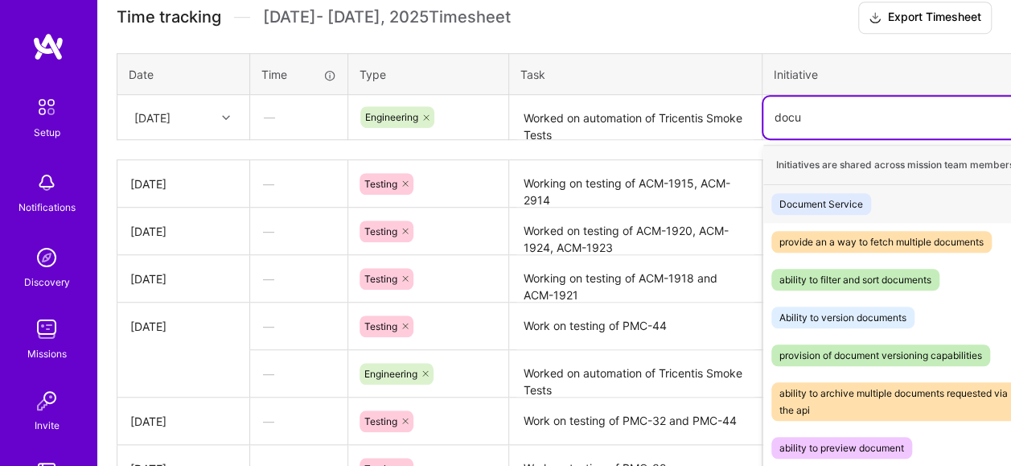
click at [884, 201] on div "Document Service Hide" at bounding box center [911, 204] width 295 height 38
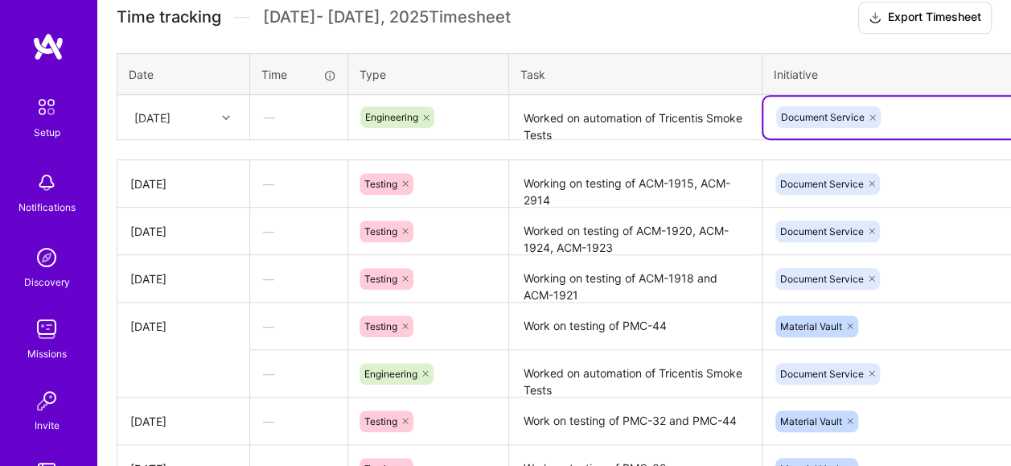
scroll to position [502, 102]
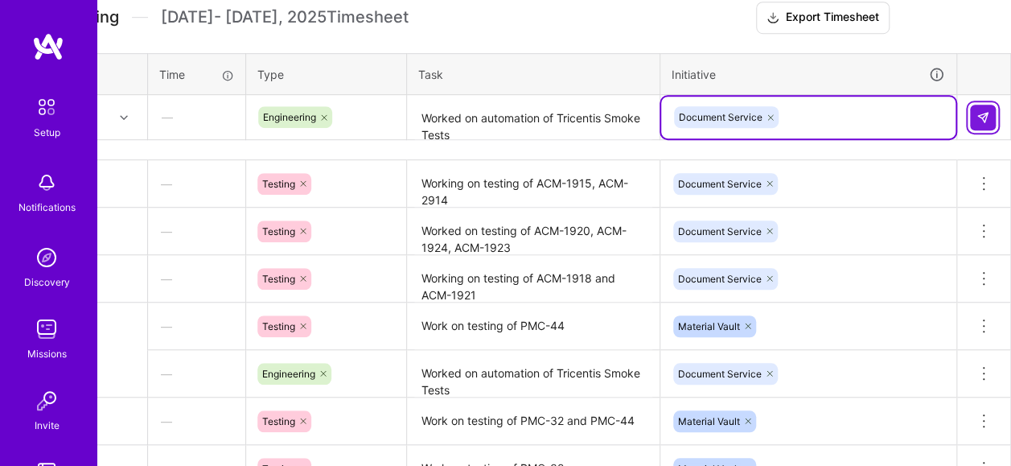
click at [987, 111] on img at bounding box center [983, 117] width 13 height 13
